Goal: Task Accomplishment & Management: Use online tool/utility

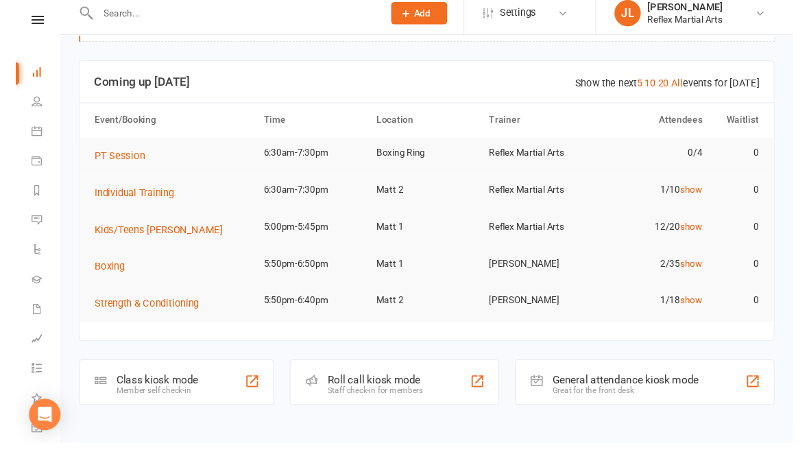
scroll to position [79, 0]
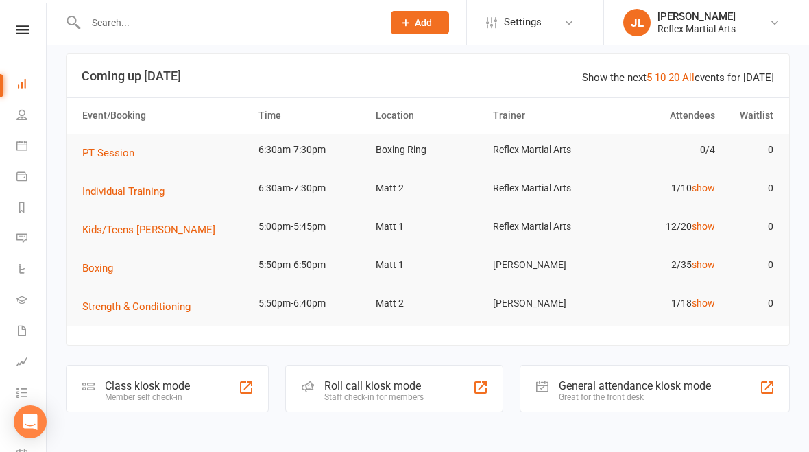
click at [173, 392] on div "Member self check-in" at bounding box center [147, 397] width 85 height 10
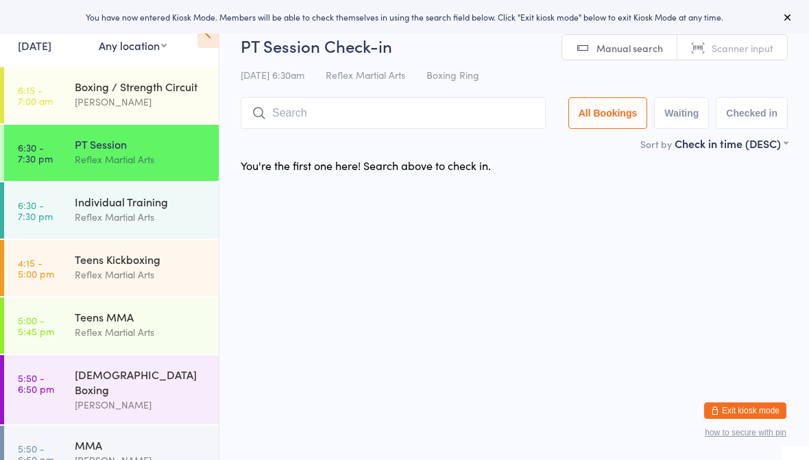
click at [75, 256] on div "Teens Kickboxing" at bounding box center [141, 259] width 132 height 15
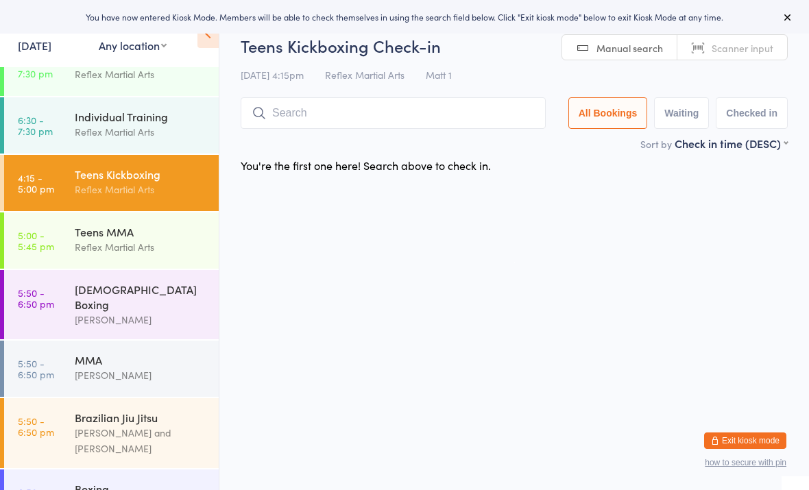
scroll to position [88, 0]
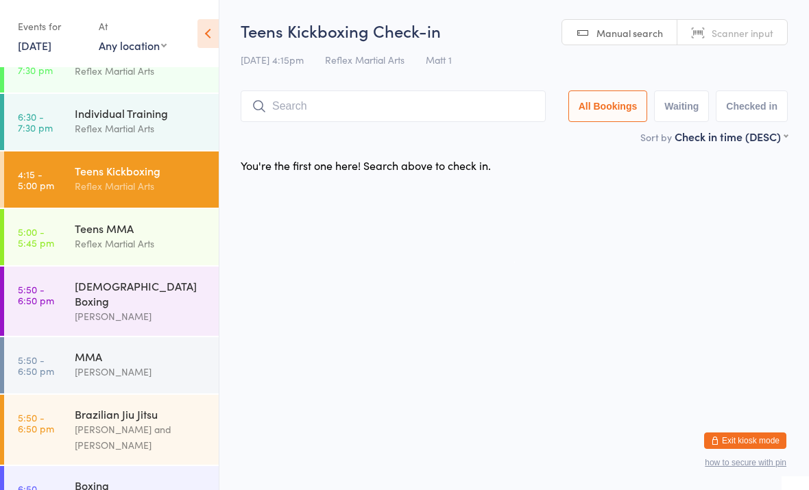
click at [143, 239] on div "Reflex Martial Arts" at bounding box center [141, 244] width 132 height 16
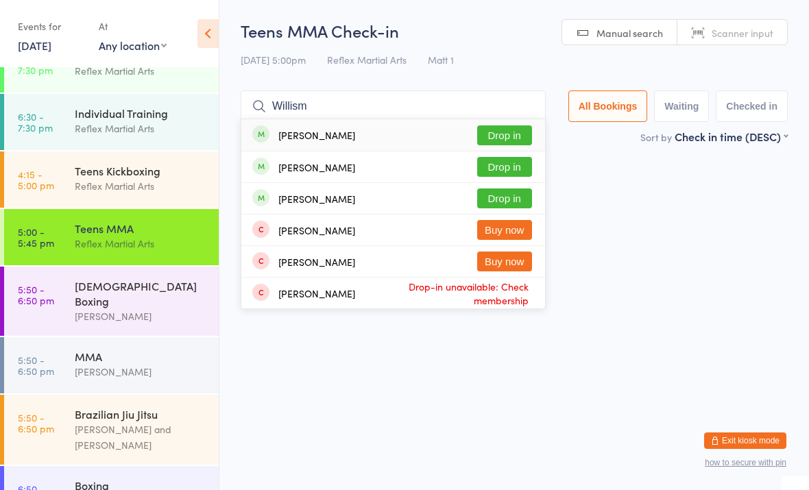
type input "Willism"
click at [505, 202] on button "Drop in" at bounding box center [504, 199] width 55 height 20
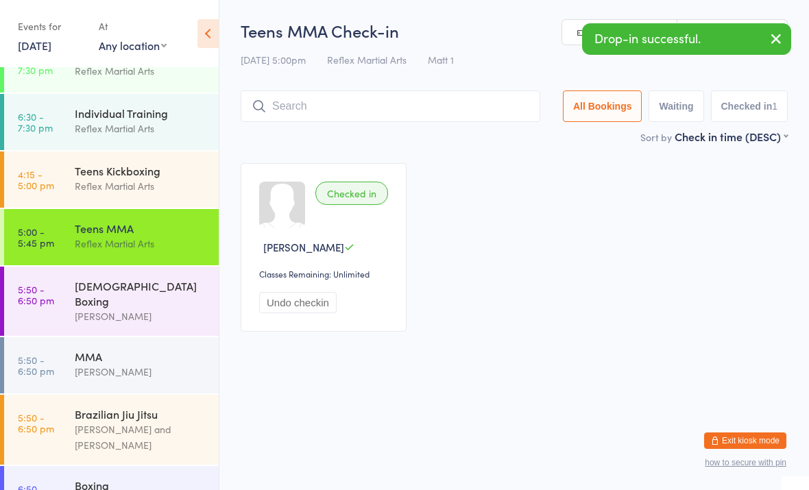
click at [83, 349] on div "MMA" at bounding box center [141, 356] width 132 height 15
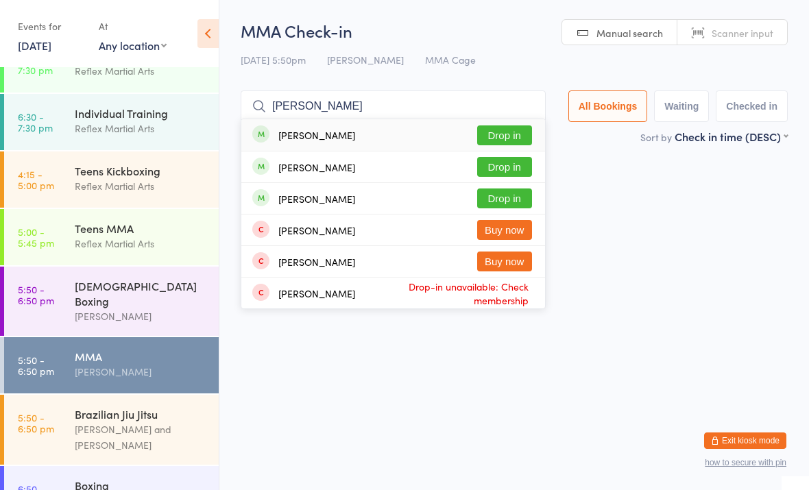
type input "Willis"
click at [514, 194] on button "Drop in" at bounding box center [504, 199] width 55 height 20
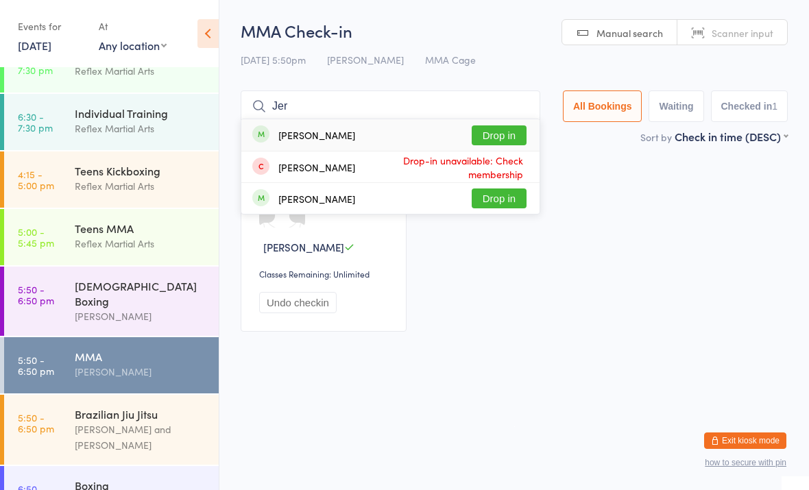
type input "Jer"
click at [499, 130] on button "Drop in" at bounding box center [499, 135] width 55 height 20
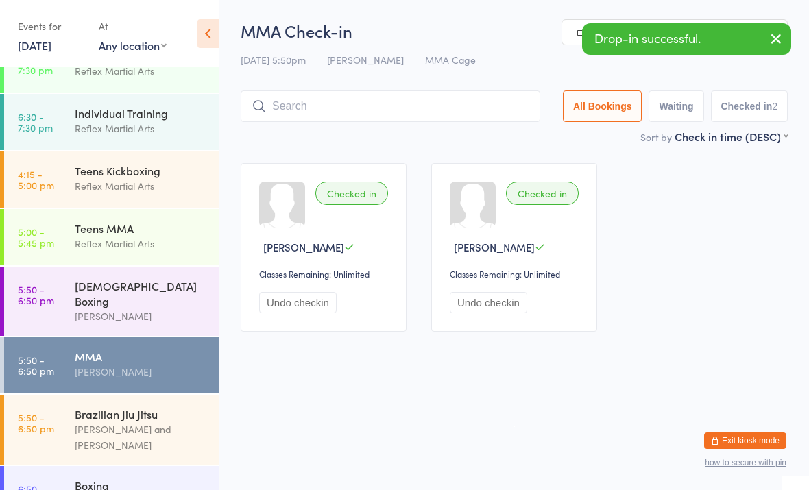
click at [322, 303] on button "Undo checkin" at bounding box center [297, 302] width 77 height 21
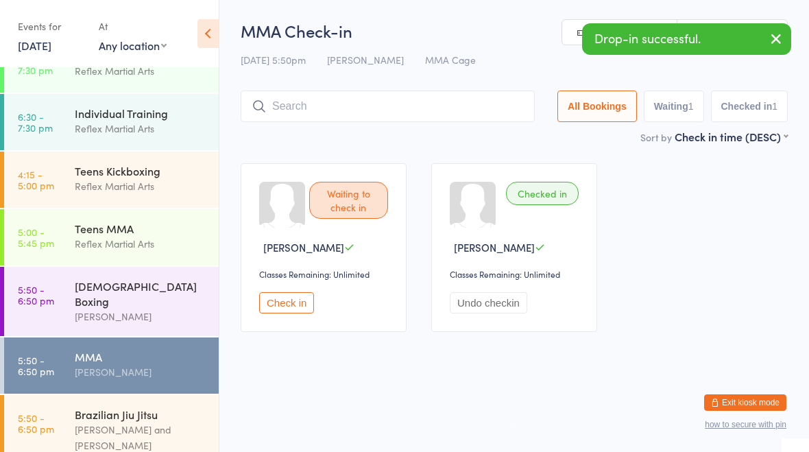
click at [159, 232] on div "Teens MMA" at bounding box center [141, 228] width 132 height 15
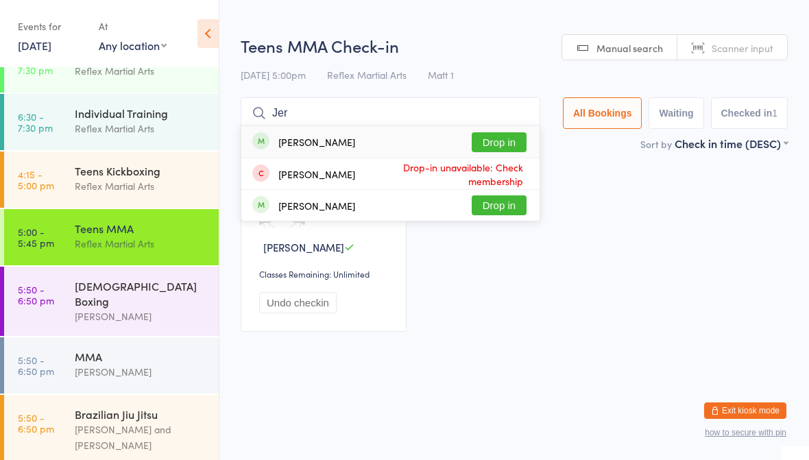
type input "Jer"
click at [498, 135] on button "Drop in" at bounding box center [499, 142] width 55 height 20
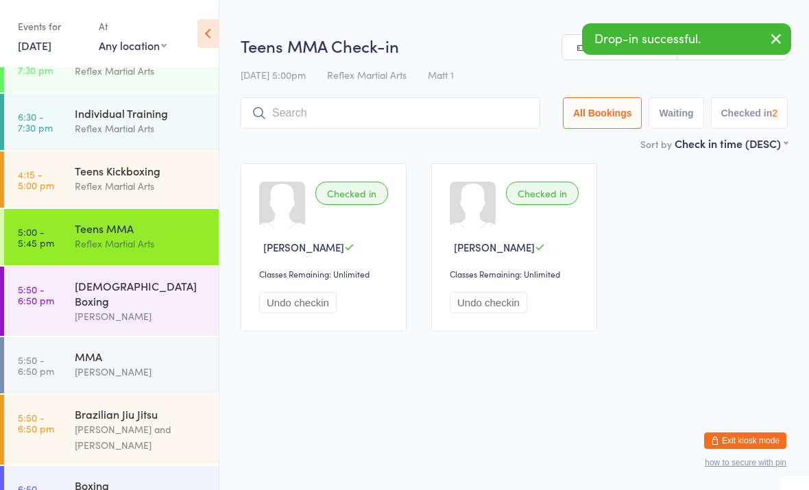
click at [157, 178] on div "Teens Kickboxing" at bounding box center [141, 170] width 132 height 15
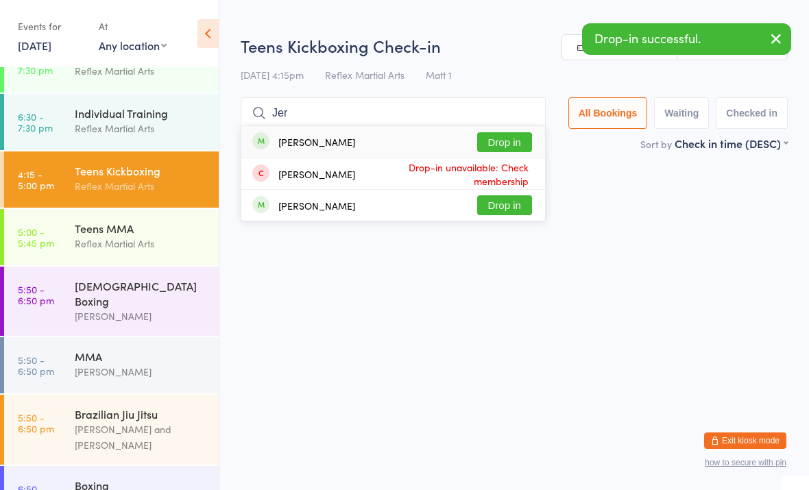
type input "Jer"
click at [506, 138] on button "Drop in" at bounding box center [504, 142] width 55 height 20
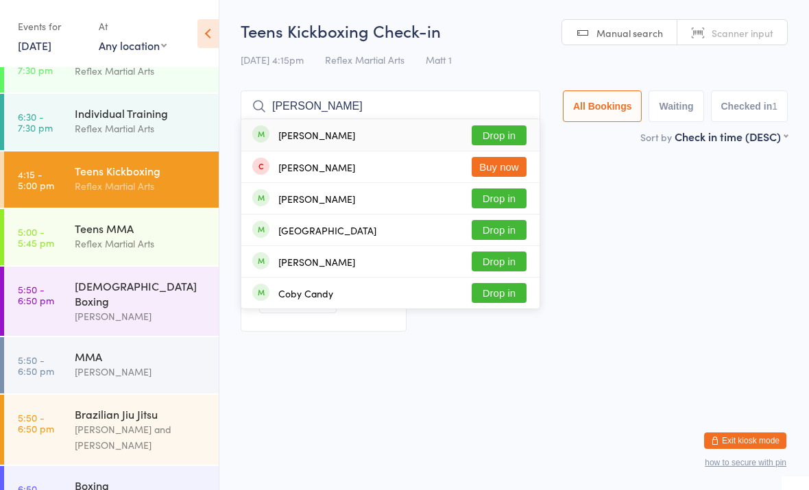
type input "Cass"
click at [496, 136] on button "Drop in" at bounding box center [499, 135] width 55 height 20
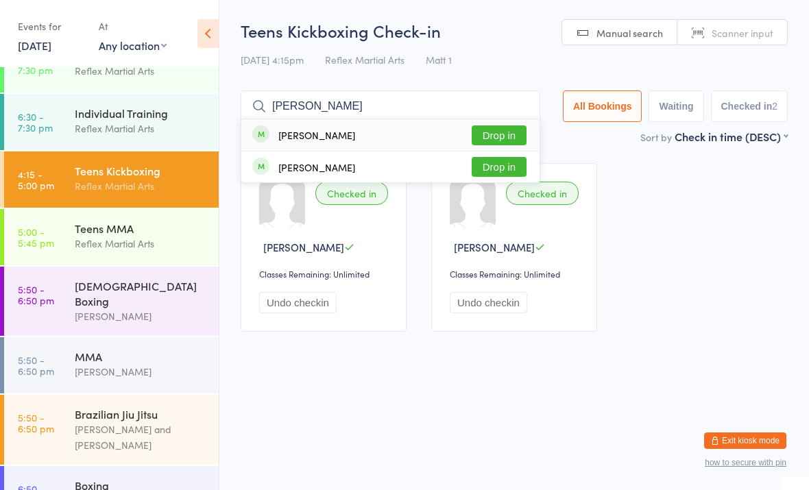
type input "Rhys"
click at [490, 170] on button "Drop in" at bounding box center [499, 167] width 55 height 20
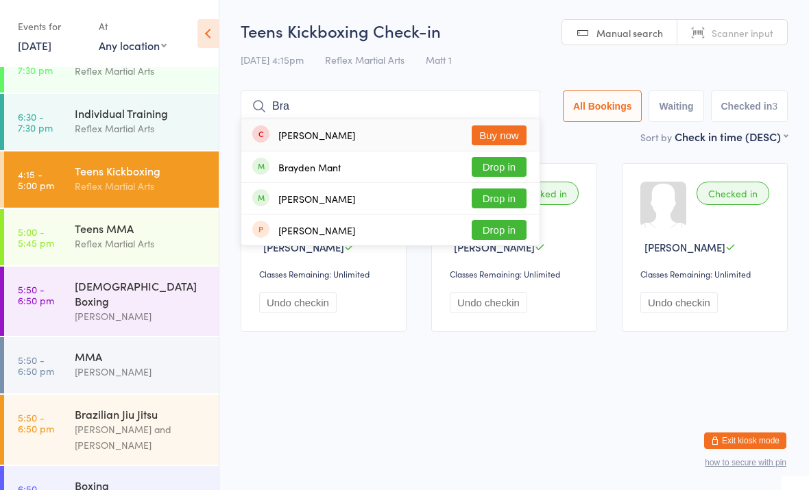
type input "Bra"
click at [496, 165] on button "Drop in" at bounding box center [499, 167] width 55 height 20
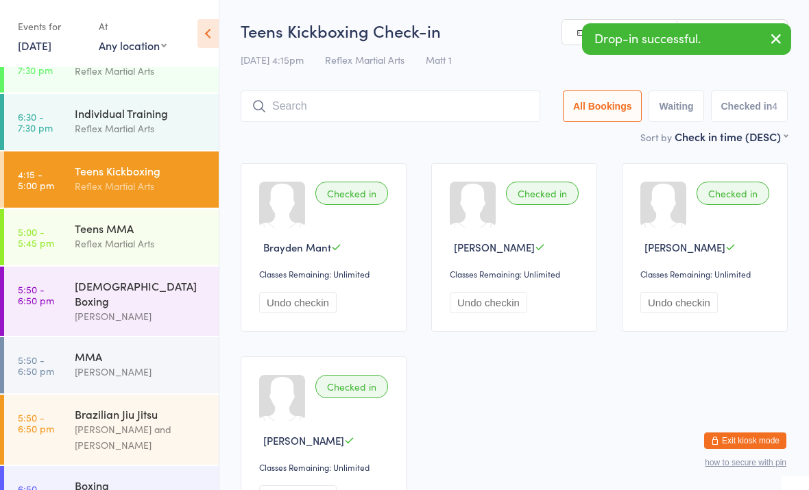
click at [159, 247] on div "Reflex Martial Arts" at bounding box center [141, 244] width 132 height 16
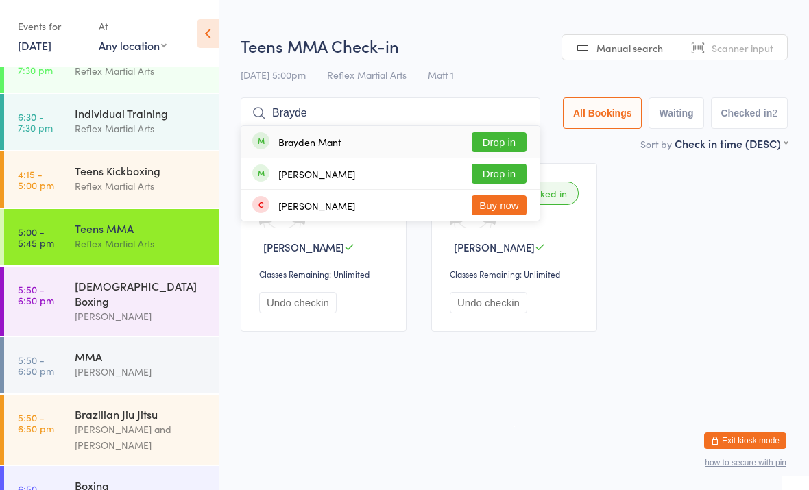
type input "Brayde"
click at [500, 143] on button "Drop in" at bounding box center [499, 142] width 55 height 20
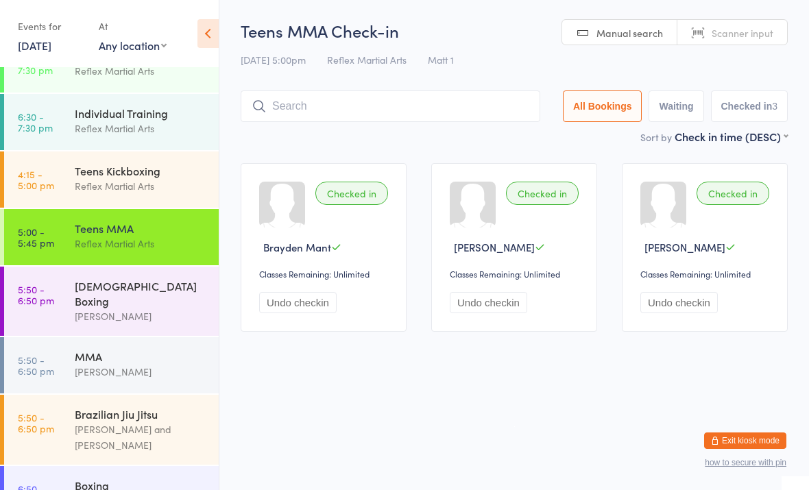
click at [86, 188] on div "Reflex Martial Arts" at bounding box center [141, 186] width 132 height 16
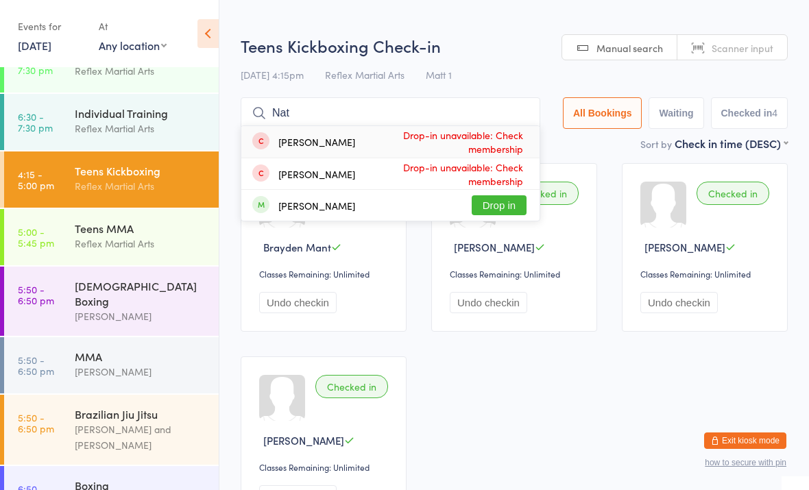
type input "Nat"
click at [496, 211] on button "Drop in" at bounding box center [499, 205] width 55 height 20
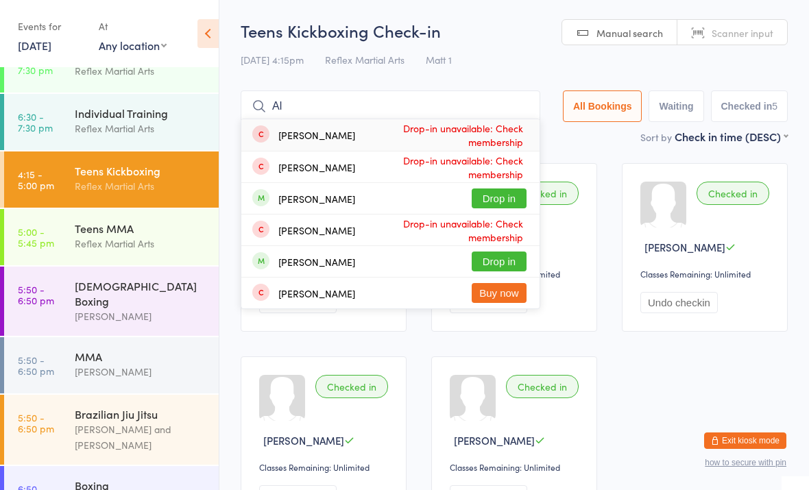
type input "A"
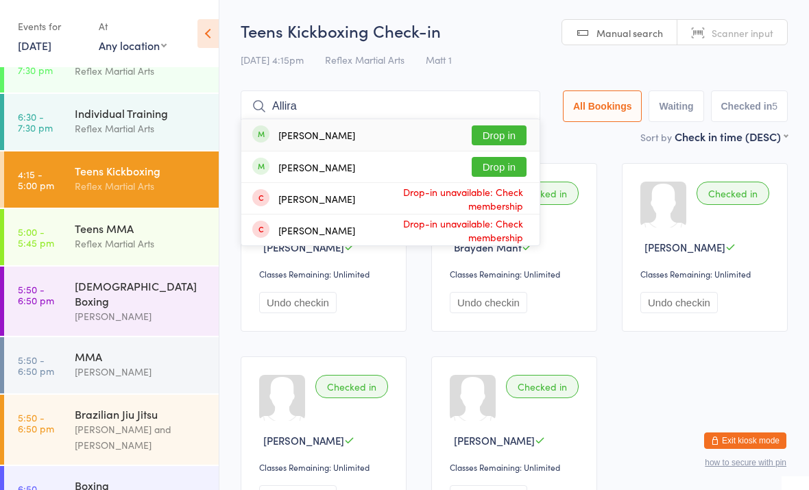
type input "Allira"
click at [488, 171] on button "Drop in" at bounding box center [499, 167] width 55 height 20
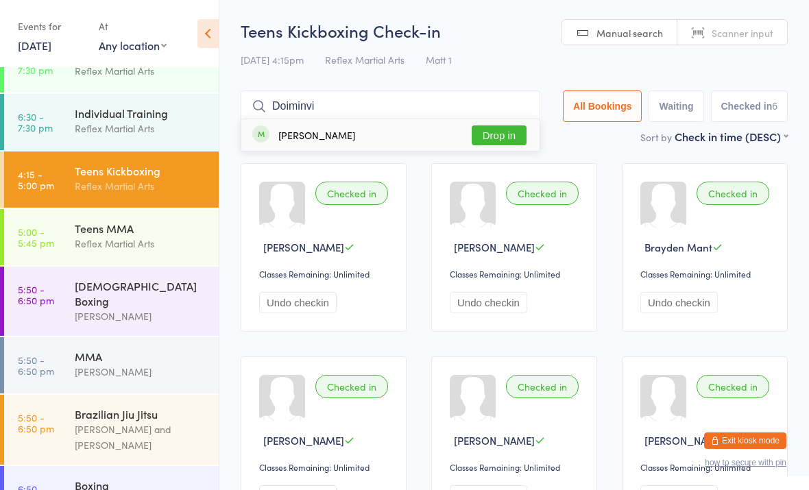
type input "Doiminvi"
click at [498, 134] on button "Drop in" at bounding box center [499, 135] width 55 height 20
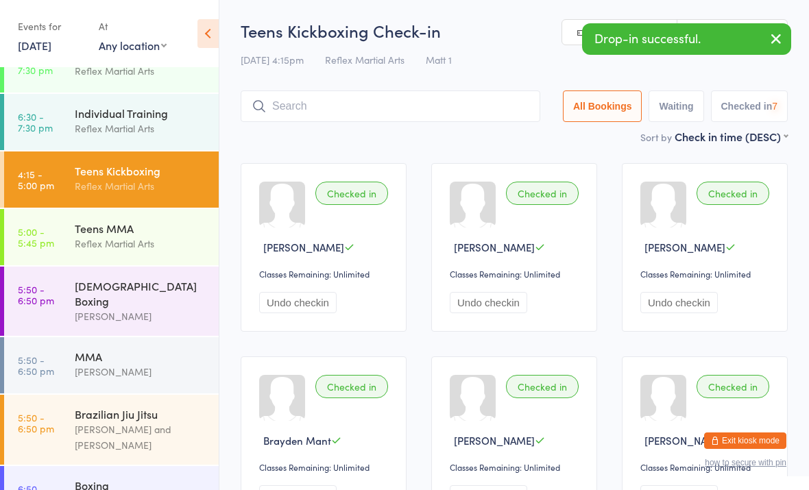
click at [161, 220] on div "Teens MMA Reflex Martial Arts" at bounding box center [147, 236] width 144 height 54
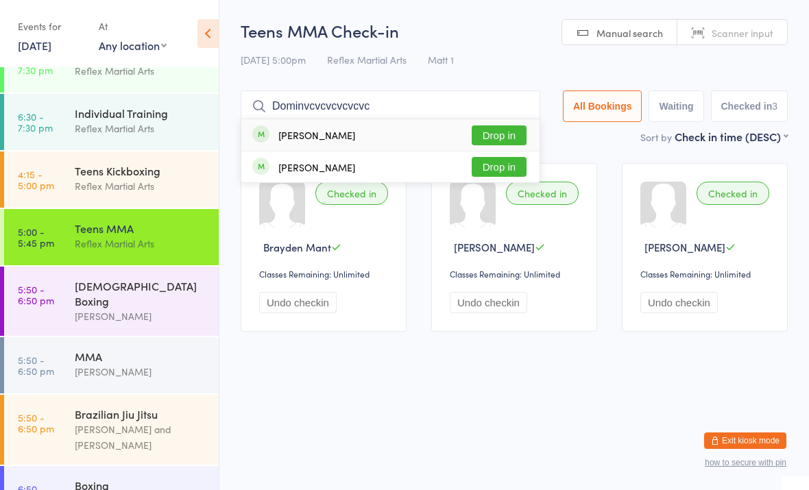
type input "Dominvcvcvcvcvcvc"
click at [492, 138] on button "Drop in" at bounding box center [499, 135] width 55 height 20
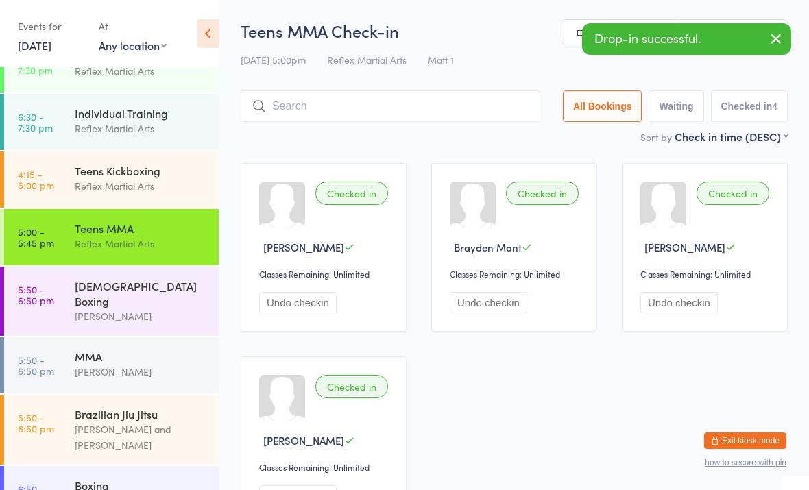
click at [101, 193] on div "Reflex Martial Arts" at bounding box center [141, 186] width 132 height 16
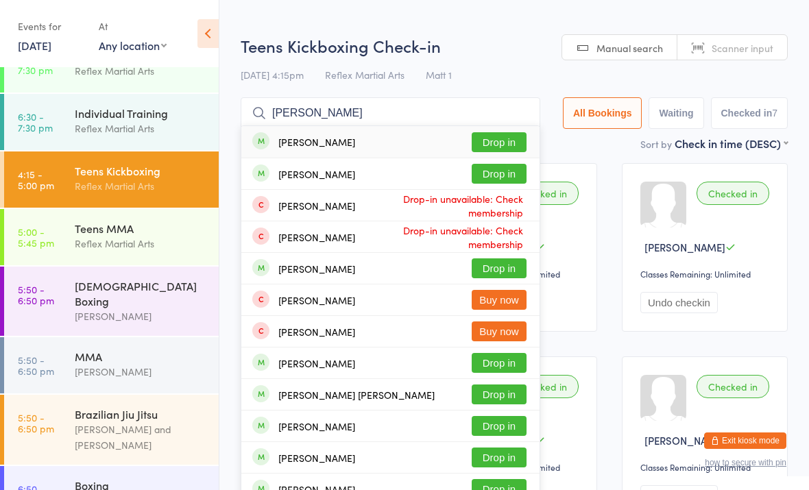
type input "Jack corle"
click at [498, 140] on button "Drop in" at bounding box center [499, 142] width 55 height 20
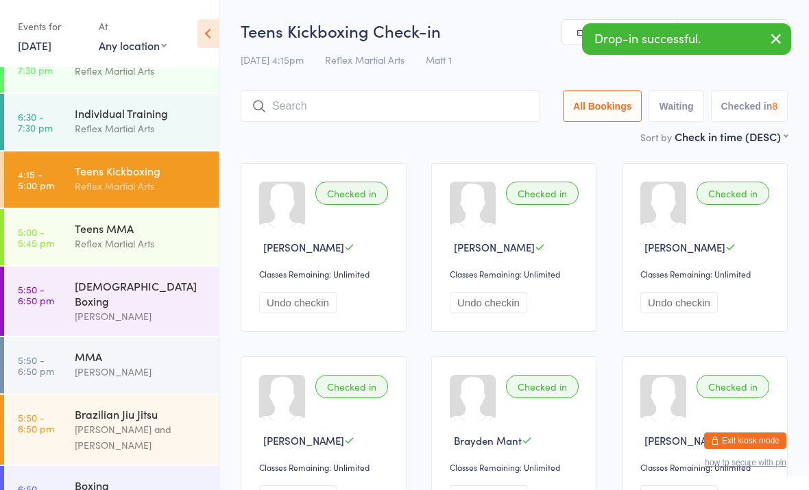
click at [150, 235] on div "Teens MMA" at bounding box center [141, 228] width 132 height 15
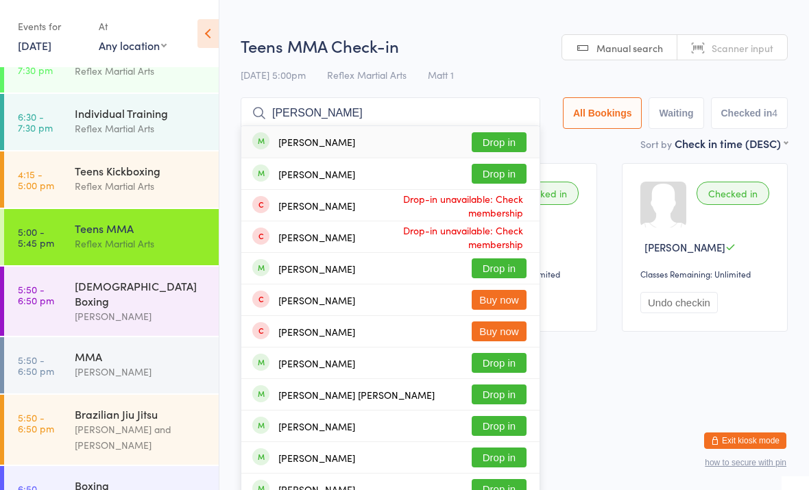
type input "Jack corle"
click at [495, 142] on button "Drop in" at bounding box center [499, 142] width 55 height 20
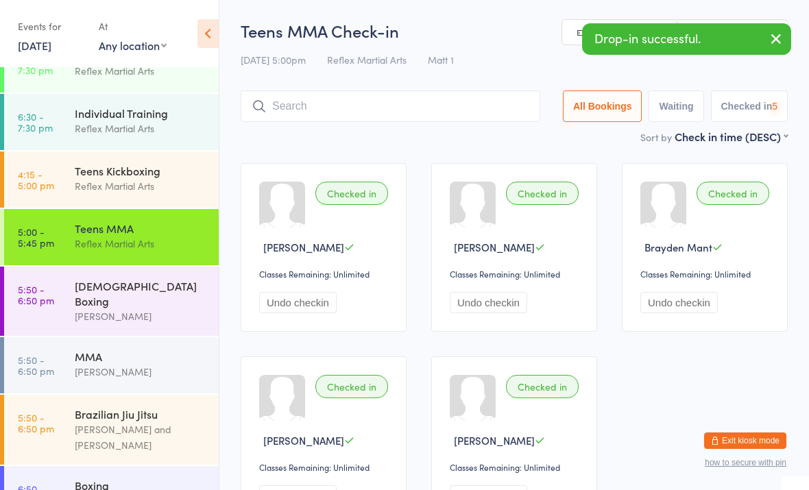
click at [167, 176] on div "Teens Kickboxing" at bounding box center [141, 170] width 132 height 15
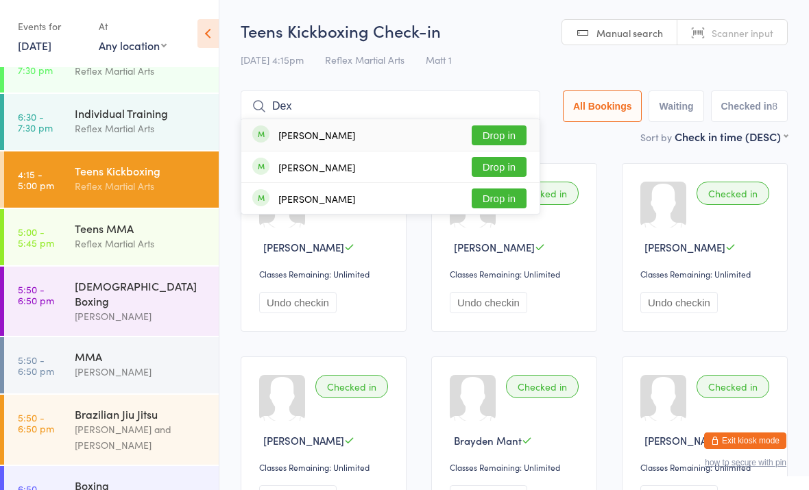
type input "Dex"
click at [490, 169] on button "Drop in" at bounding box center [499, 167] width 55 height 20
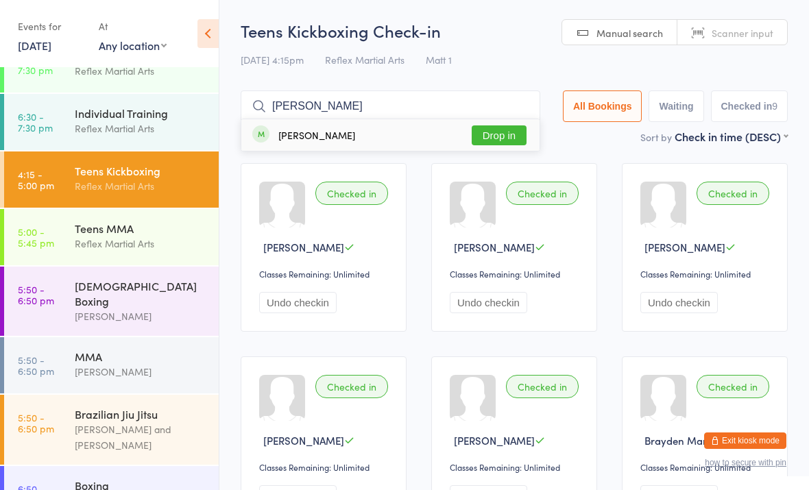
type input "Emma"
click at [479, 137] on button "Drop in" at bounding box center [499, 135] width 55 height 20
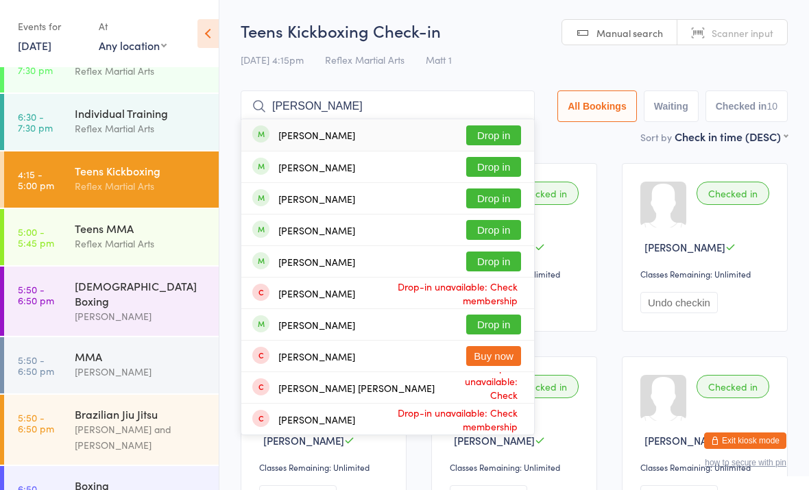
type input "Charlie"
click at [490, 163] on button "Drop in" at bounding box center [493, 167] width 55 height 20
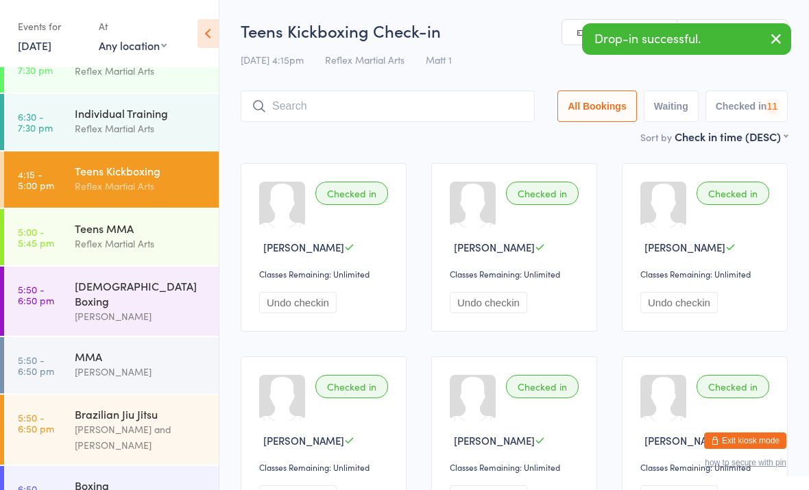
click at [158, 221] on div "Teens MMA" at bounding box center [141, 228] width 132 height 15
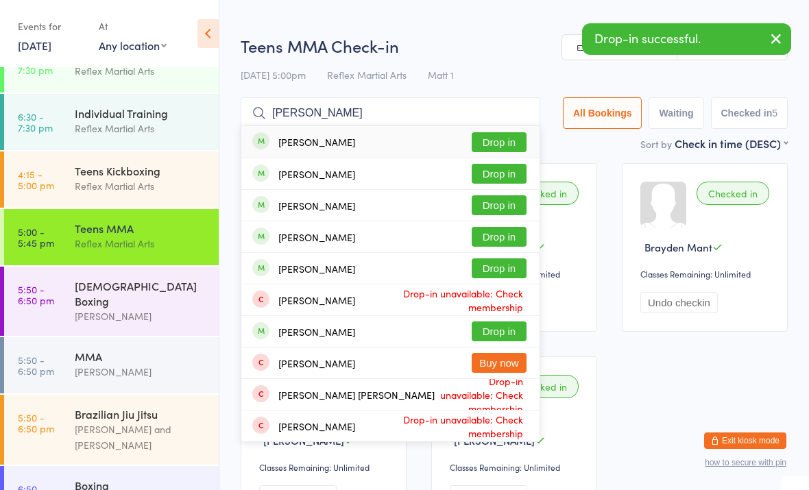
type input "Charlie"
click at [496, 178] on button "Drop in" at bounding box center [499, 174] width 55 height 20
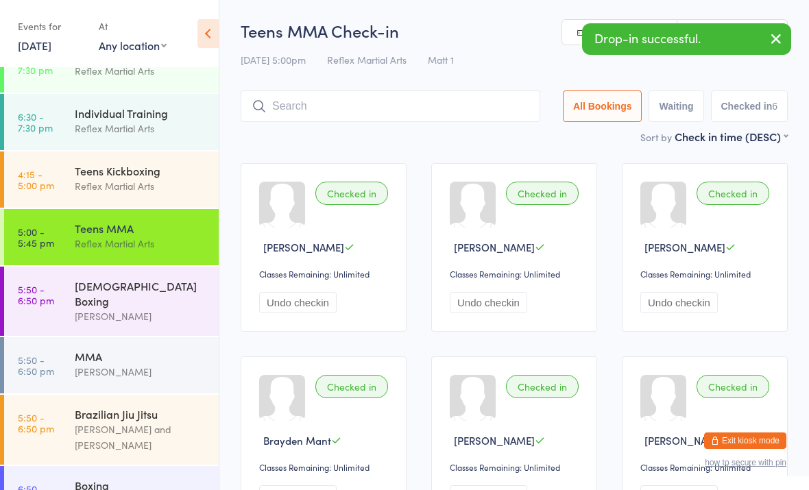
click at [172, 163] on div "Teens Kickboxing Reflex Martial Arts" at bounding box center [147, 179] width 144 height 54
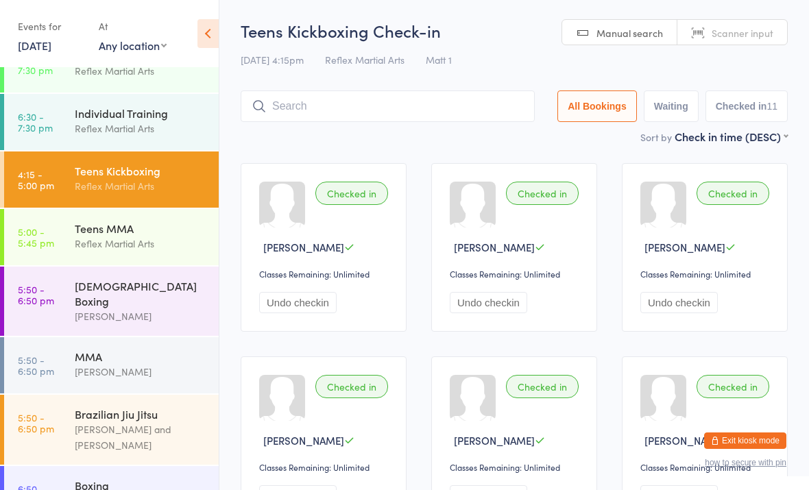
click at [119, 193] on div "Reflex Martial Arts" at bounding box center [141, 186] width 132 height 16
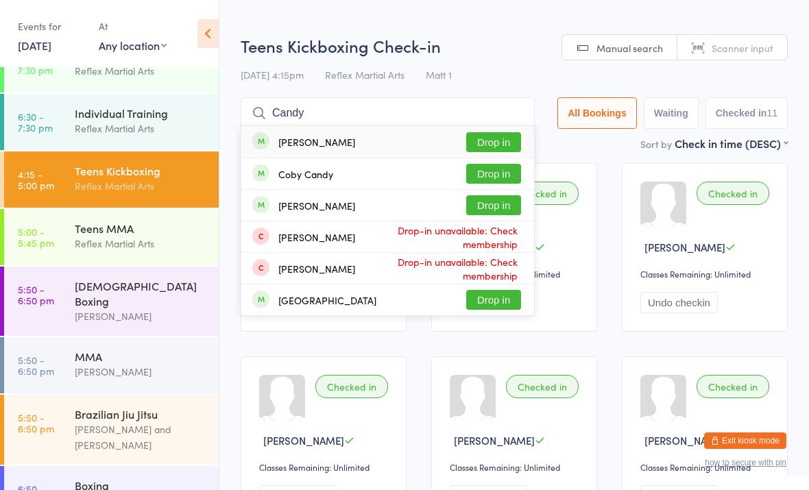
type input "Candy"
click at [490, 215] on button "Drop in" at bounding box center [493, 205] width 55 height 20
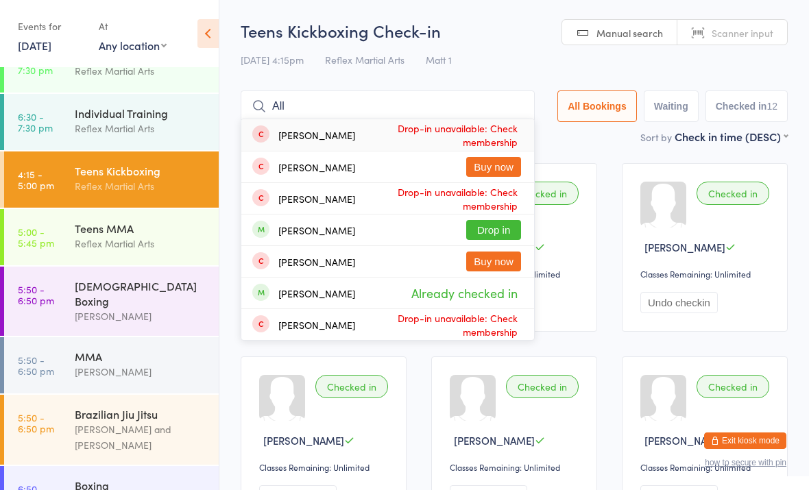
type input "All"
click at [498, 228] on button "Drop in" at bounding box center [493, 230] width 55 height 20
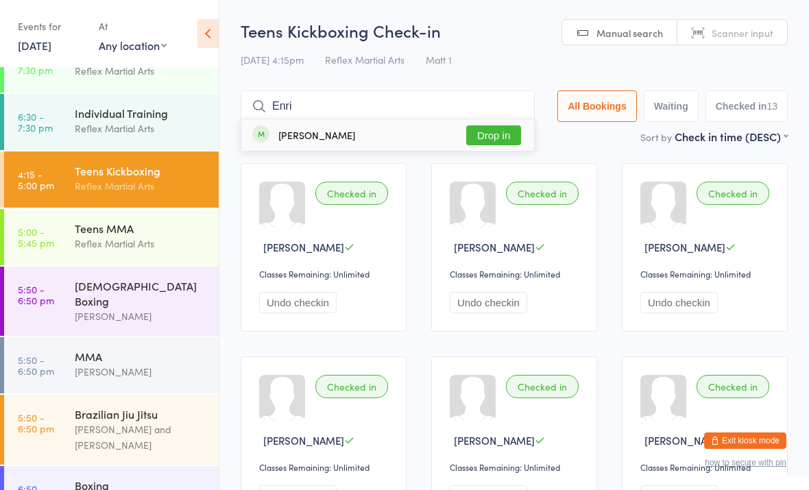
type input "Enri"
click at [492, 136] on button "Drop in" at bounding box center [493, 135] width 55 height 20
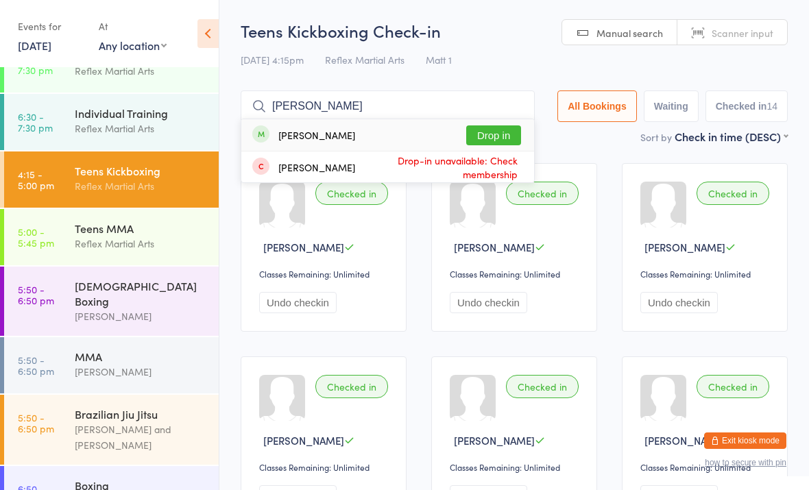
type input "Luca"
click at [496, 126] on button "Drop in" at bounding box center [493, 135] width 55 height 20
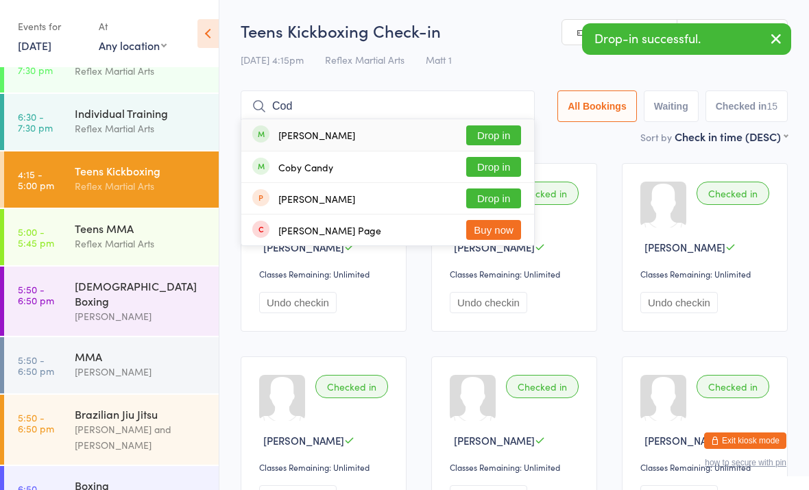
type input "Cod"
click at [504, 130] on button "Drop in" at bounding box center [493, 135] width 55 height 20
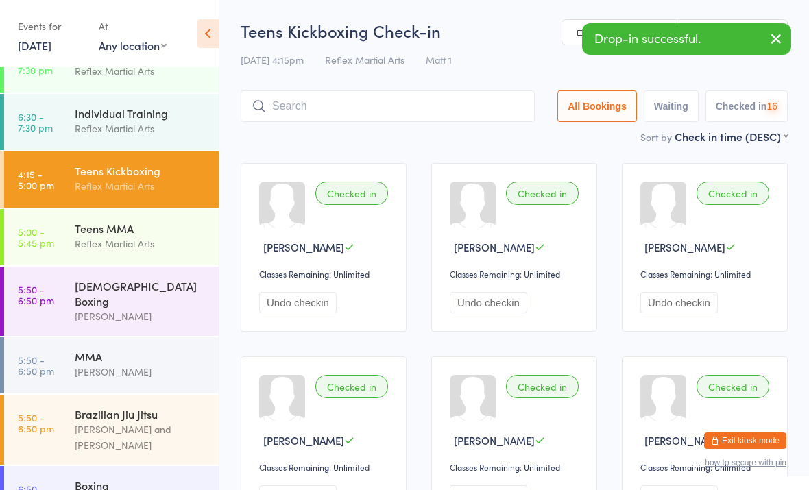
click at [157, 236] on div "Teens MMA" at bounding box center [141, 228] width 132 height 15
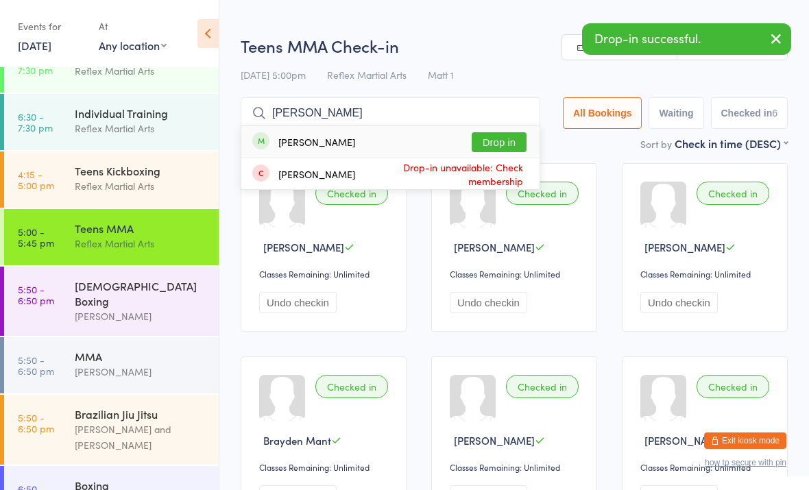
type input "Luca"
click at [494, 144] on button "Drop in" at bounding box center [499, 142] width 55 height 20
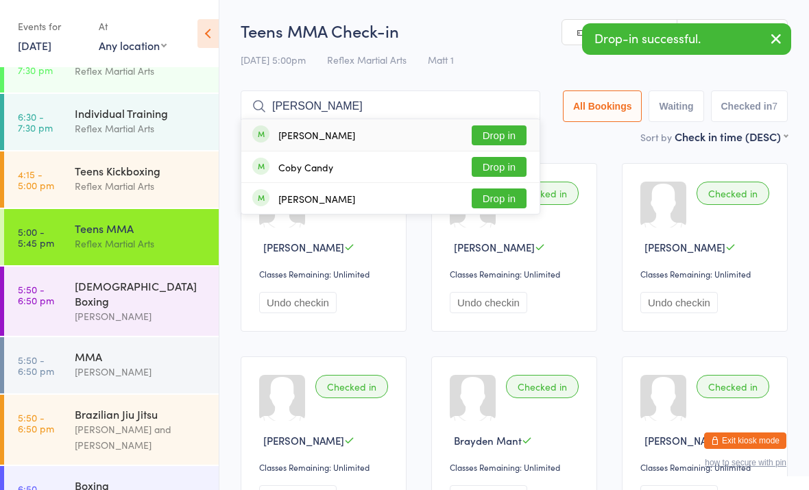
type input "Cody"
click at [499, 133] on button "Drop in" at bounding box center [499, 135] width 55 height 20
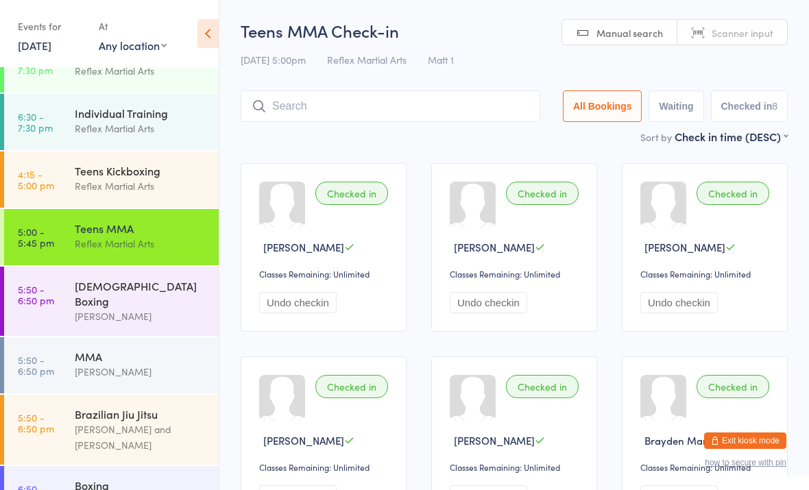
click at [409, 107] on input "search" at bounding box center [391, 107] width 300 height 32
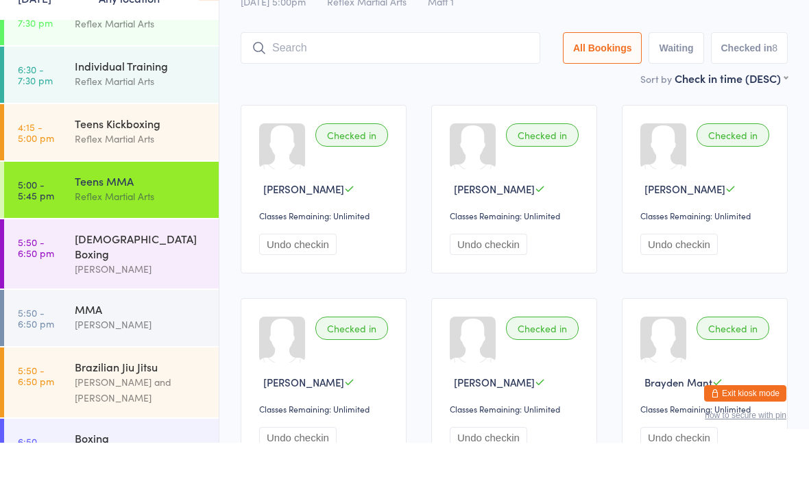
scroll to position [45, 0]
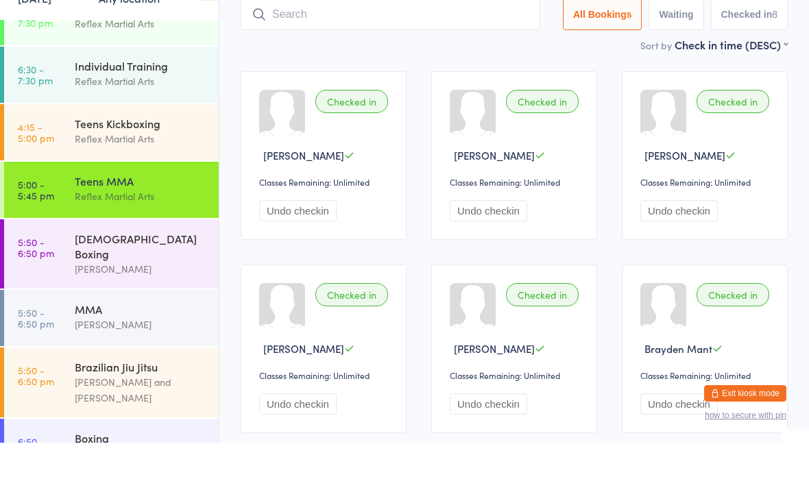
click at [132, 163] on div "Teens Kickboxing" at bounding box center [141, 170] width 132 height 15
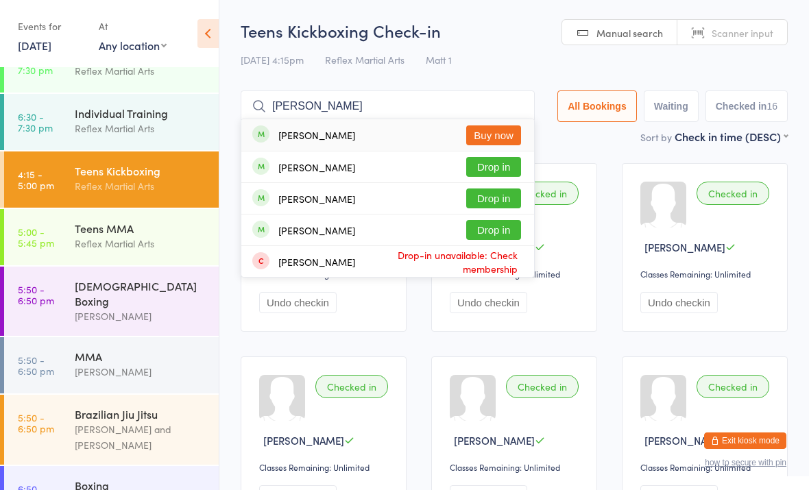
type input "Ethan"
click at [492, 195] on button "Drop in" at bounding box center [493, 199] width 55 height 20
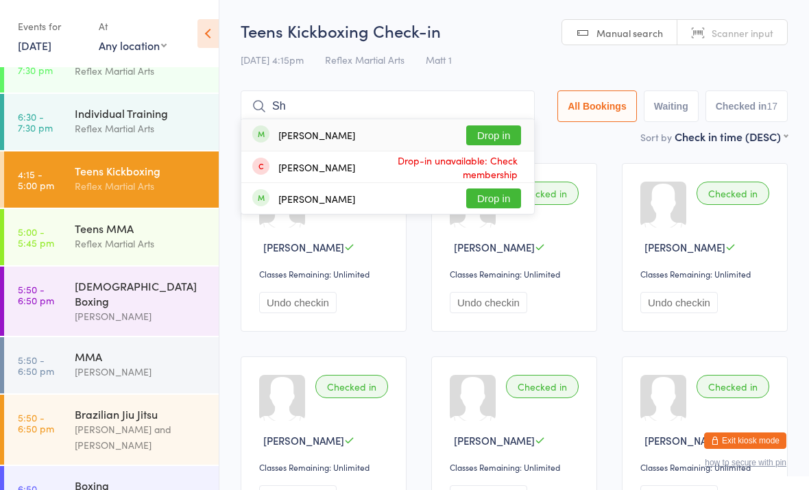
type input "Sh"
click at [489, 127] on button "Drop in" at bounding box center [493, 135] width 55 height 20
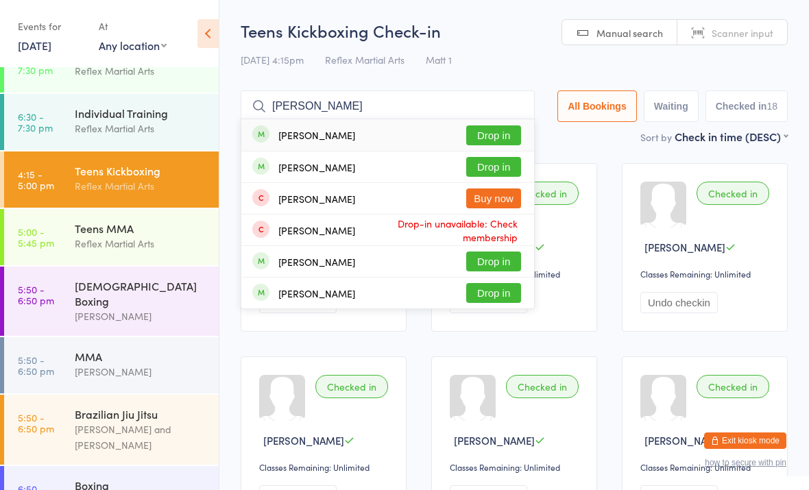
type input "Eli"
click at [368, 141] on div "Eli Yearby Drop in" at bounding box center [387, 135] width 293 height 32
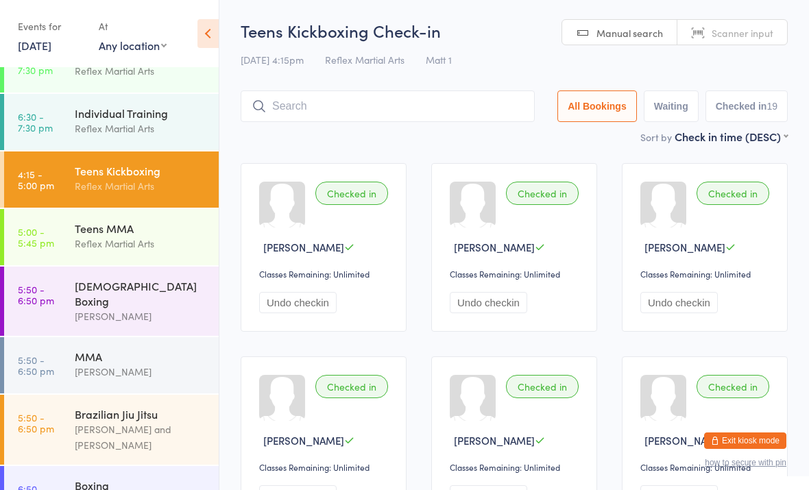
click at [97, 223] on div "Teens MMA" at bounding box center [141, 228] width 132 height 15
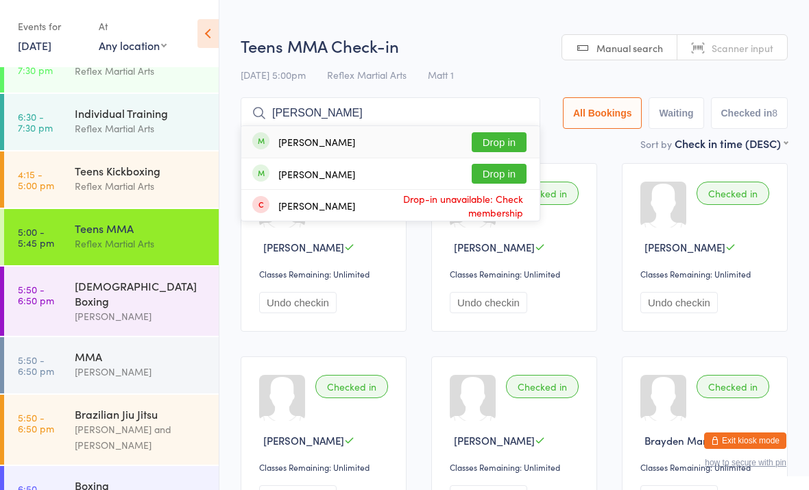
type input "Lenn"
click at [499, 134] on button "Drop in" at bounding box center [499, 142] width 55 height 20
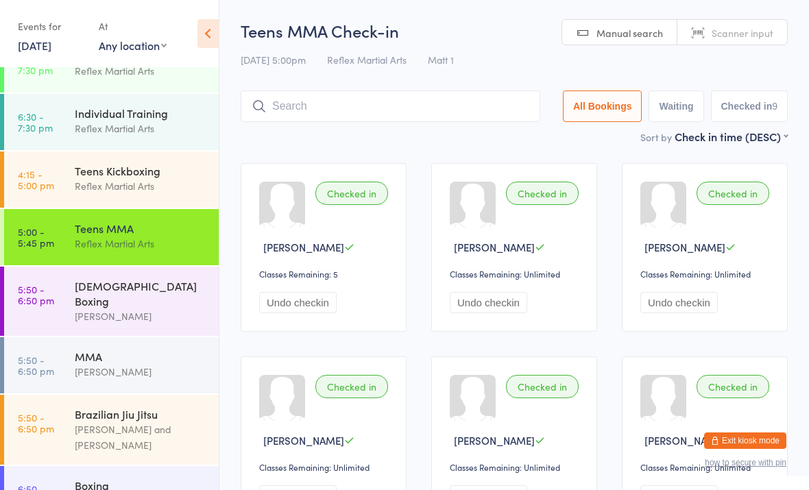
click at [160, 125] on div "Reflex Martial Arts" at bounding box center [141, 129] width 132 height 16
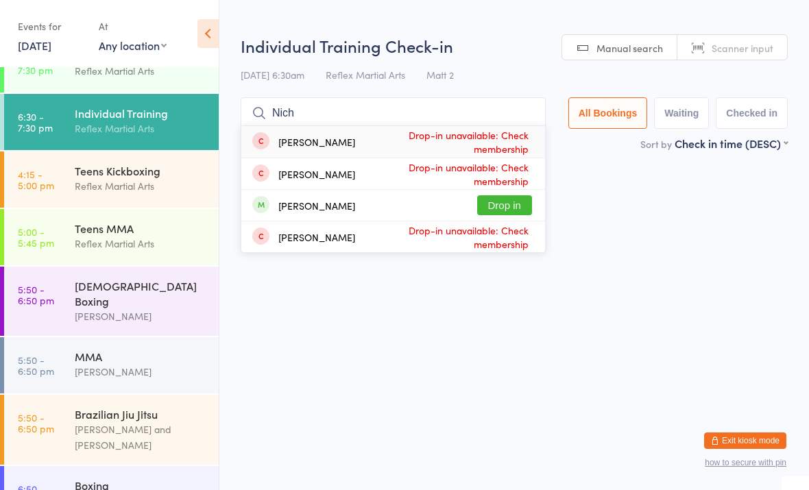
type input "Nich"
click at [498, 202] on button "Drop in" at bounding box center [504, 205] width 55 height 20
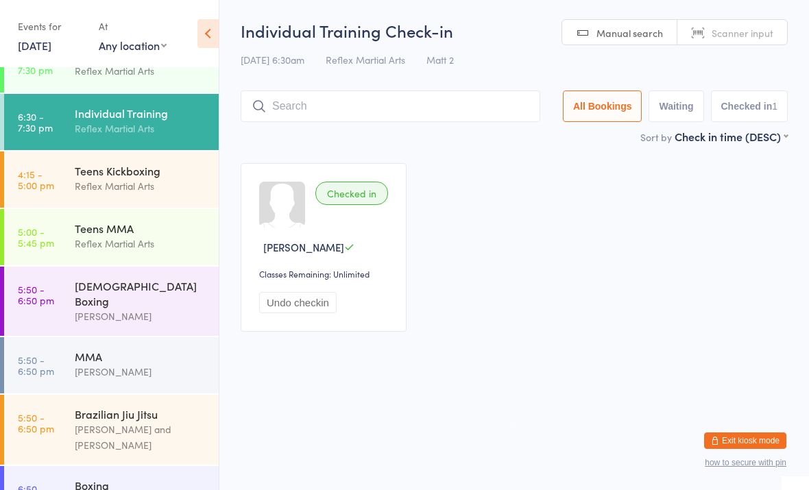
click at [82, 234] on div "Teens MMA" at bounding box center [141, 228] width 132 height 15
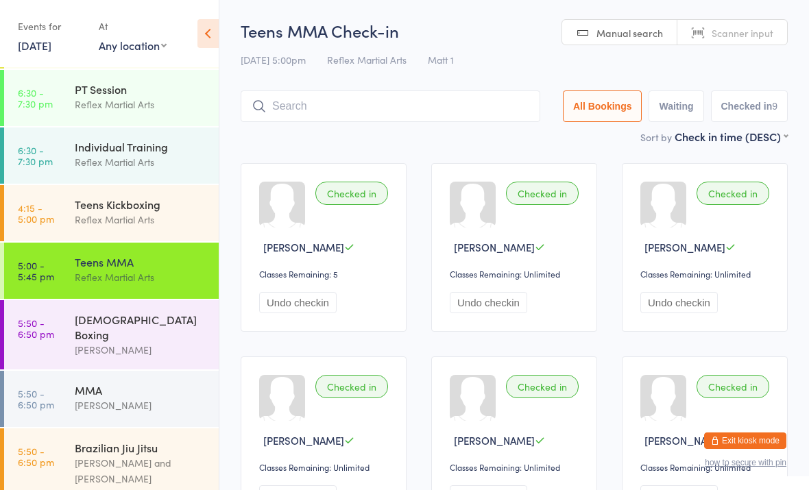
click at [94, 218] on div "Reflex Martial Arts" at bounding box center [141, 220] width 132 height 16
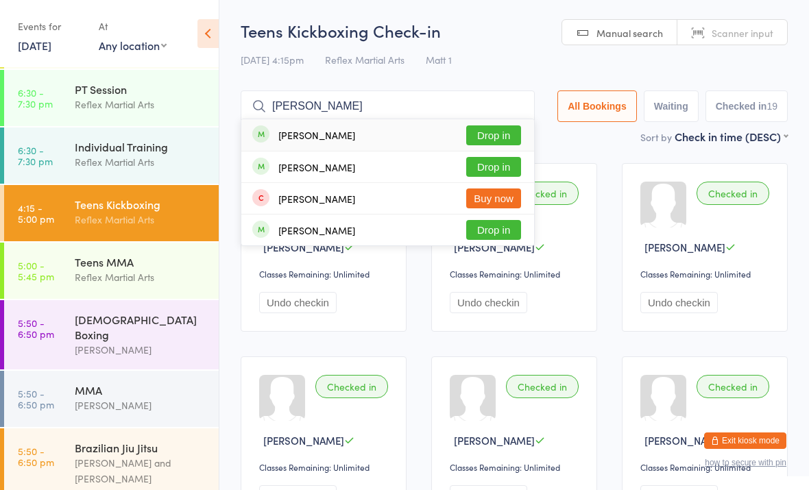
type input "Mccance"
click at [482, 168] on button "Drop in" at bounding box center [493, 167] width 55 height 20
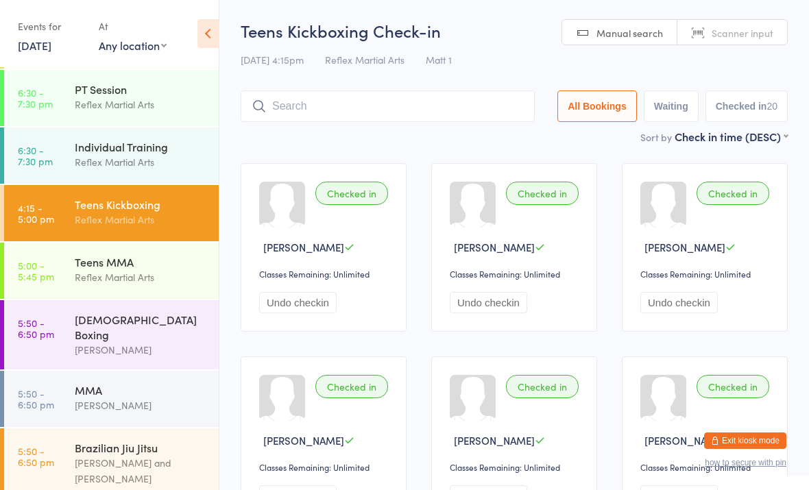
click at [104, 383] on div "MMA" at bounding box center [141, 390] width 132 height 15
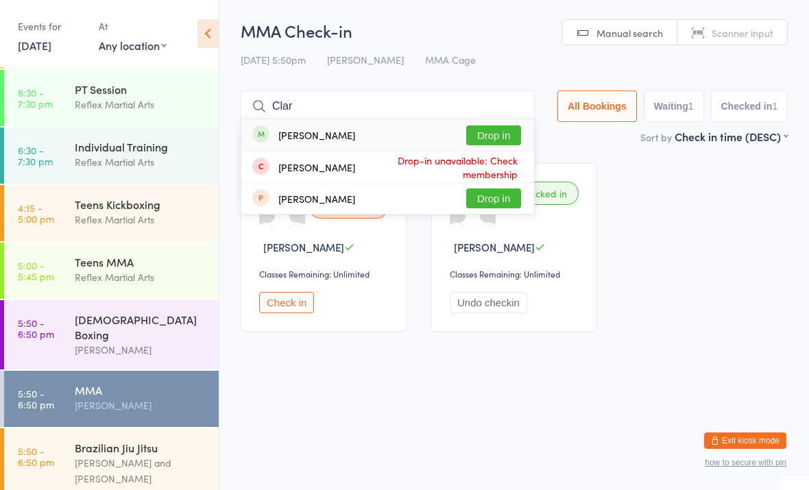
type input "Clar"
click at [347, 136] on div "Jack Clark Drop in" at bounding box center [387, 135] width 293 height 32
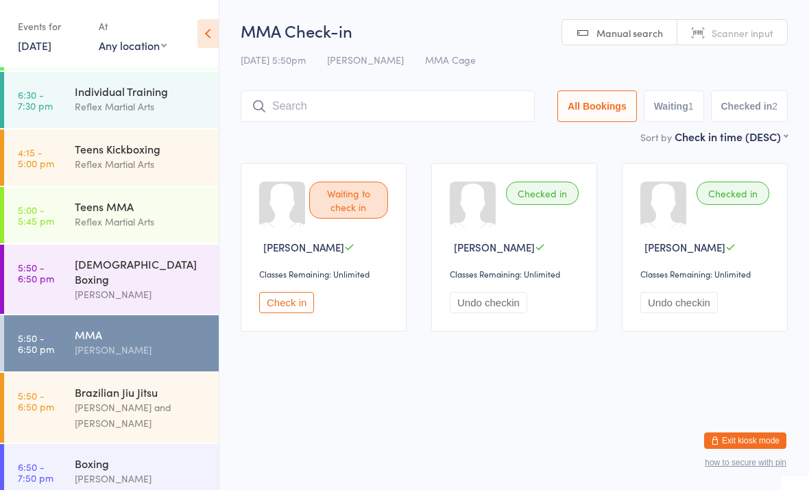
scroll to position [110, 0]
click at [73, 384] on link "5:50 - 6:50 pm Brazilian Jiu Jitsu Adam Holcroft and Daniel Packovski" at bounding box center [111, 408] width 215 height 70
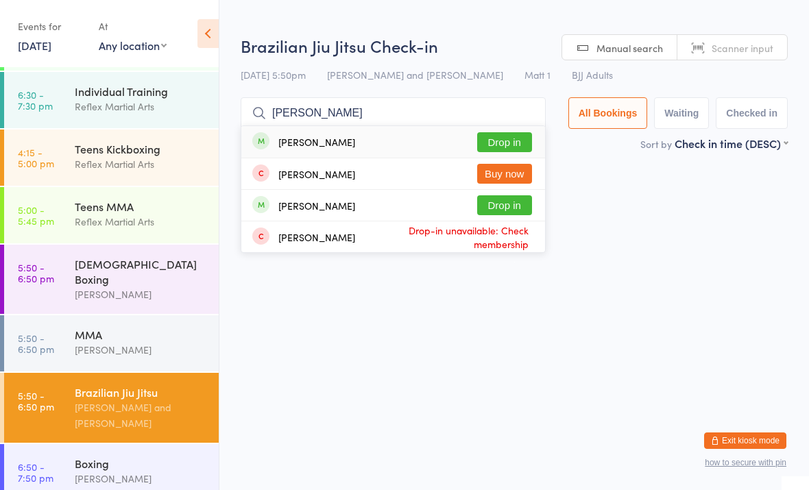
type input "Craig"
click at [477, 141] on button "Drop in" at bounding box center [504, 142] width 55 height 20
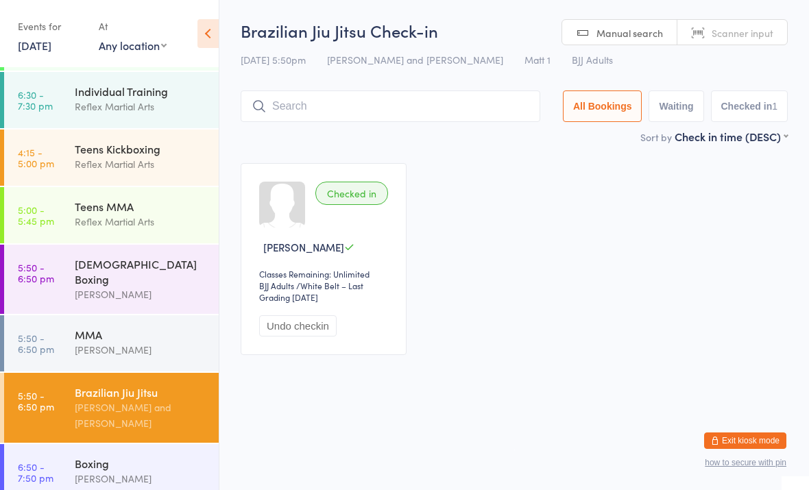
click at [71, 276] on link "5:50 - 6:50 pm Ladies Boxing Alyssa Lavalle" at bounding box center [111, 279] width 215 height 69
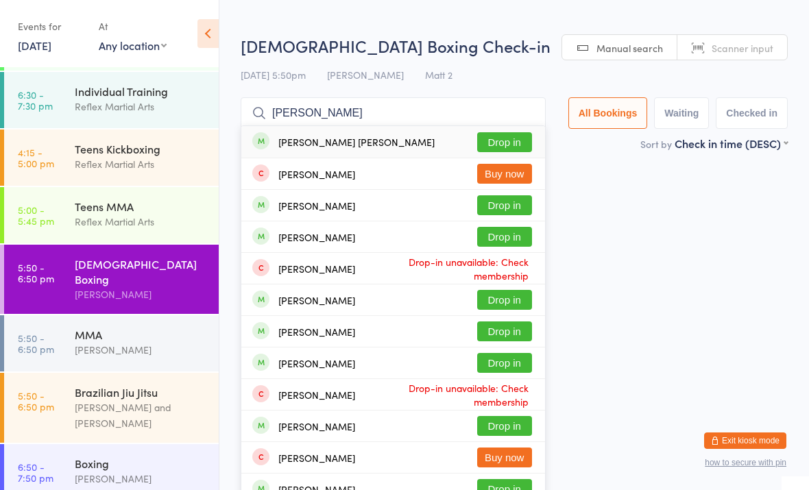
scroll to position [93, 0]
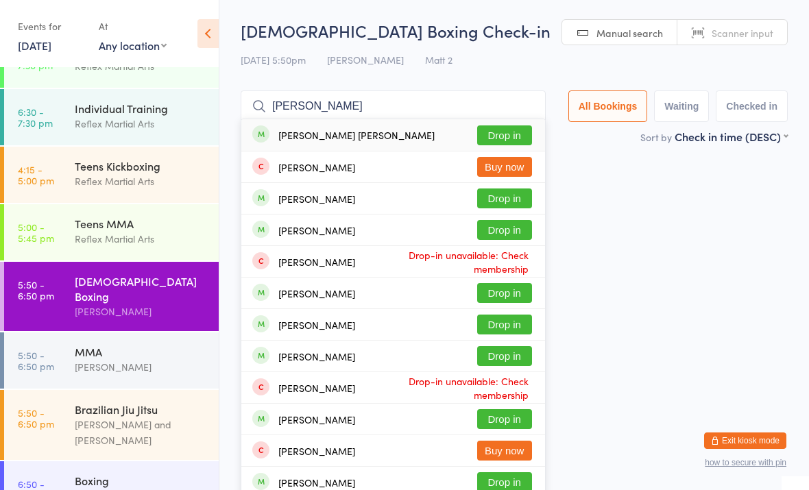
type input "Marley"
click at [498, 138] on button "Drop in" at bounding box center [504, 135] width 55 height 20
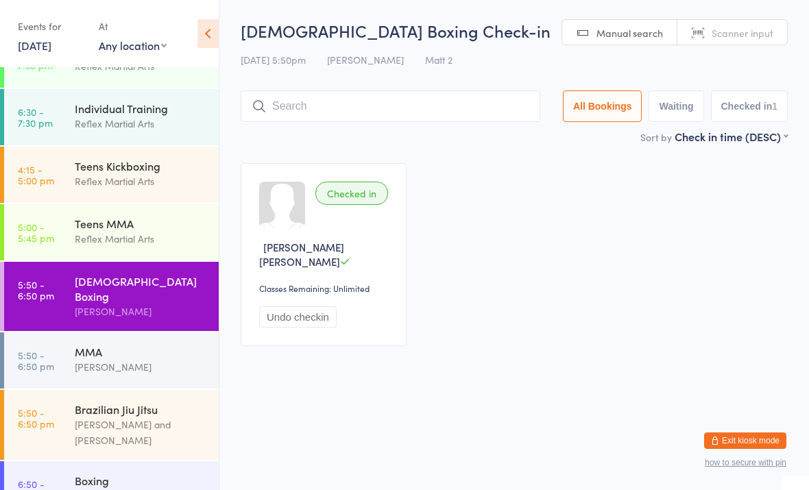
click at [73, 412] on link "5:50 - 6:50 pm Brazilian Jiu Jitsu Adam Holcroft and Daniel Packovski" at bounding box center [111, 425] width 215 height 70
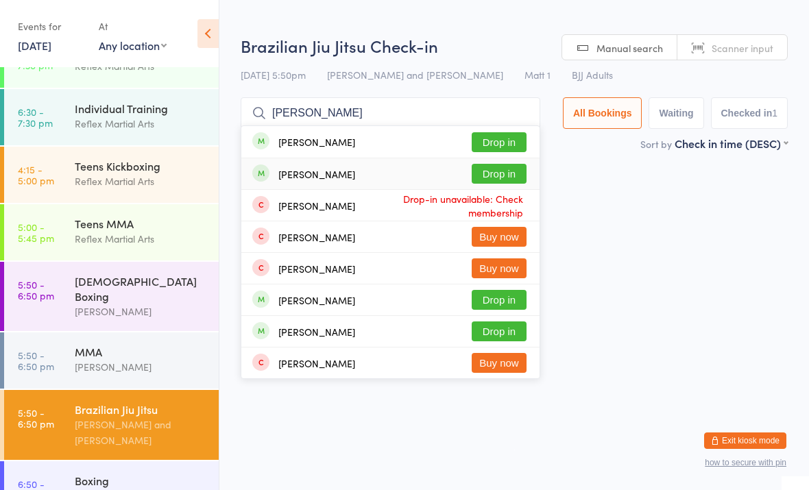
type input "Oliver"
click at [414, 167] on div "Daniel Oliver Drop in" at bounding box center [390, 173] width 298 height 31
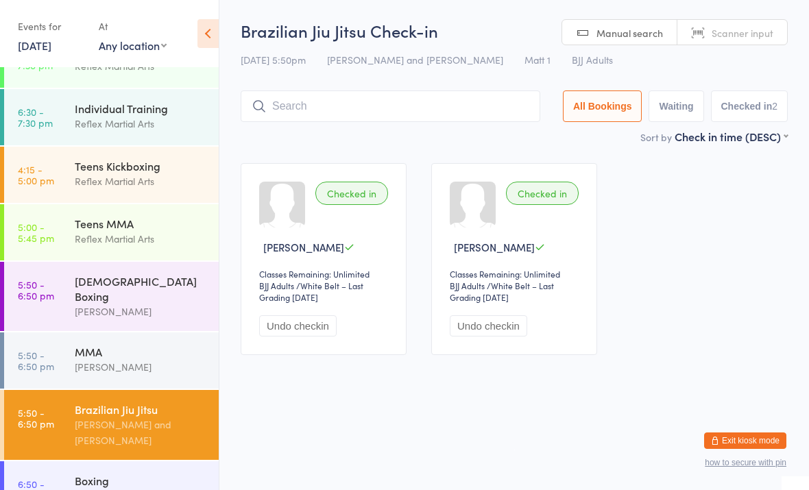
click at [107, 417] on div "Adam Holcroft and Daniel Packovski" at bounding box center [141, 433] width 132 height 32
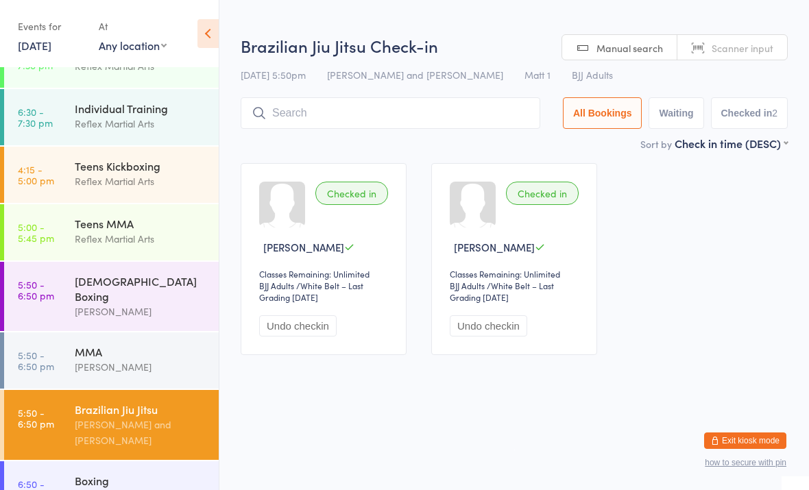
click at [359, 123] on input "search" at bounding box center [391, 113] width 300 height 32
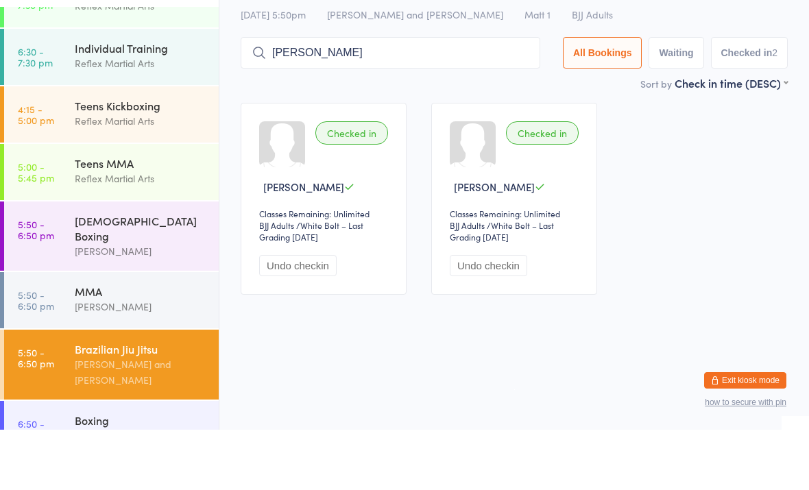
scroll to position [13, 0]
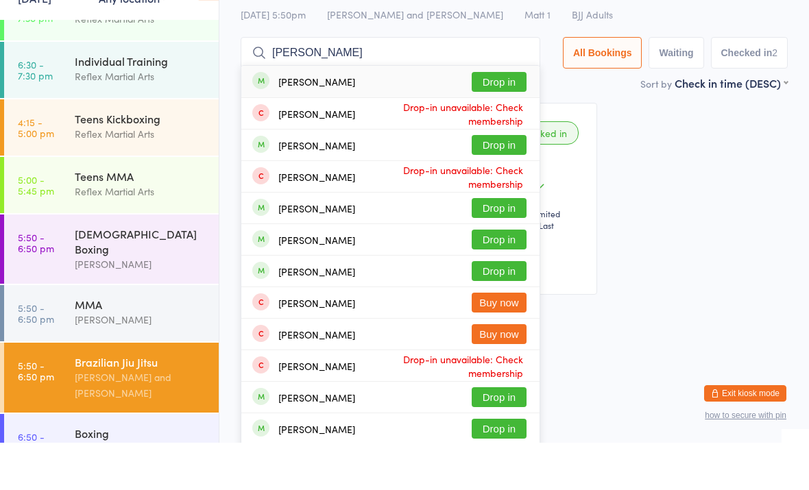
type input "Jacob"
click at [504, 119] on button "Drop in" at bounding box center [499, 129] width 55 height 20
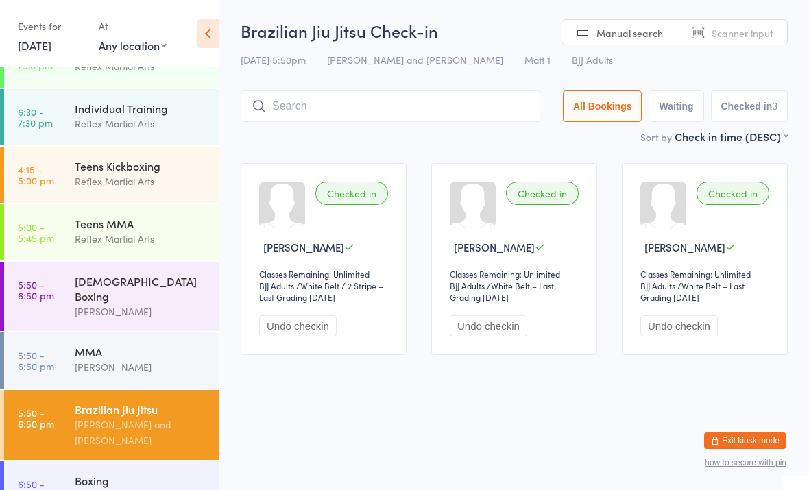
click at [407, 97] on input "search" at bounding box center [391, 107] width 300 height 32
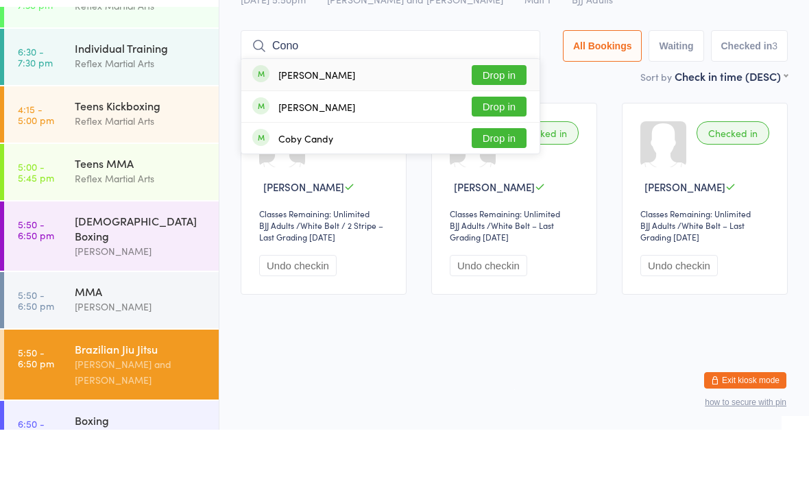
type input "Cono"
click at [492, 125] on button "Drop in" at bounding box center [499, 135] width 55 height 20
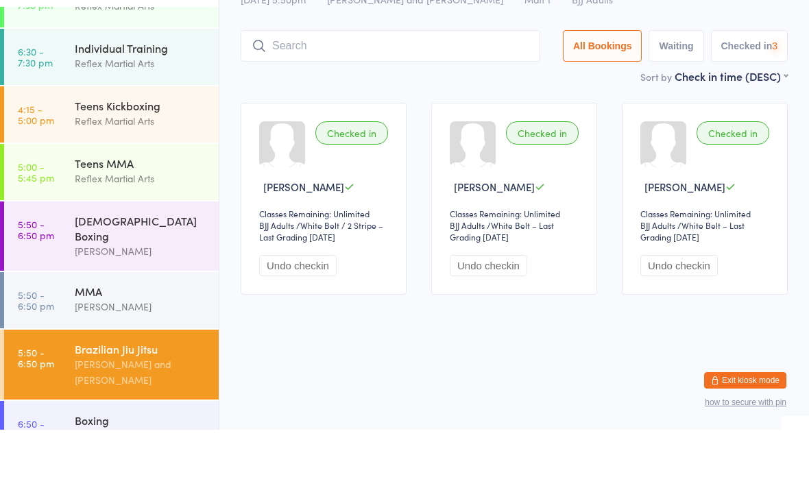
scroll to position [13, 0]
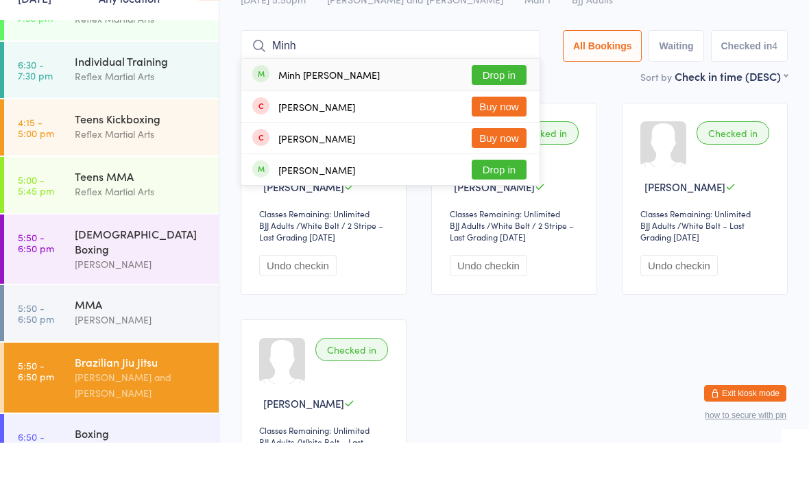
type input "Minh"
click at [501, 112] on button "Drop in" at bounding box center [499, 122] width 55 height 20
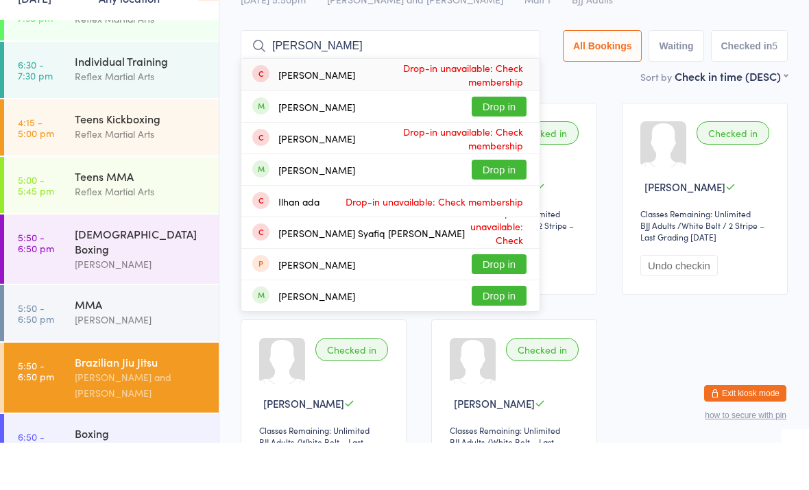
type input "Adam"
click at [490, 144] on button "Drop in" at bounding box center [499, 154] width 55 height 20
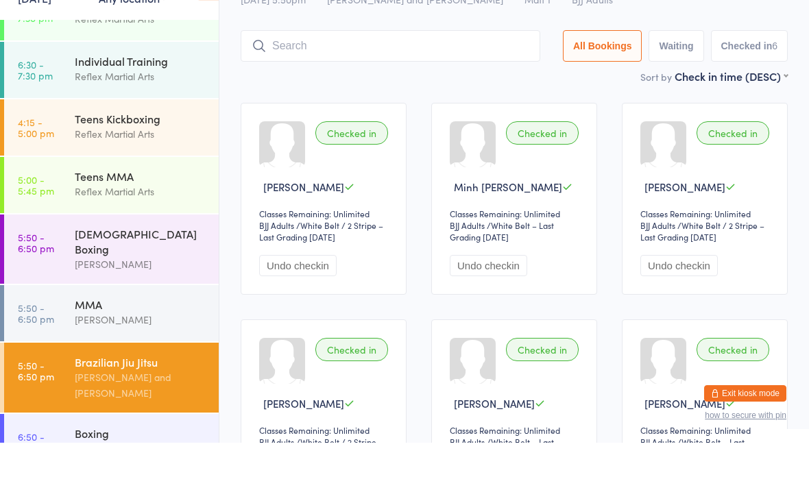
click at [143, 344] on div "MMA" at bounding box center [141, 351] width 132 height 15
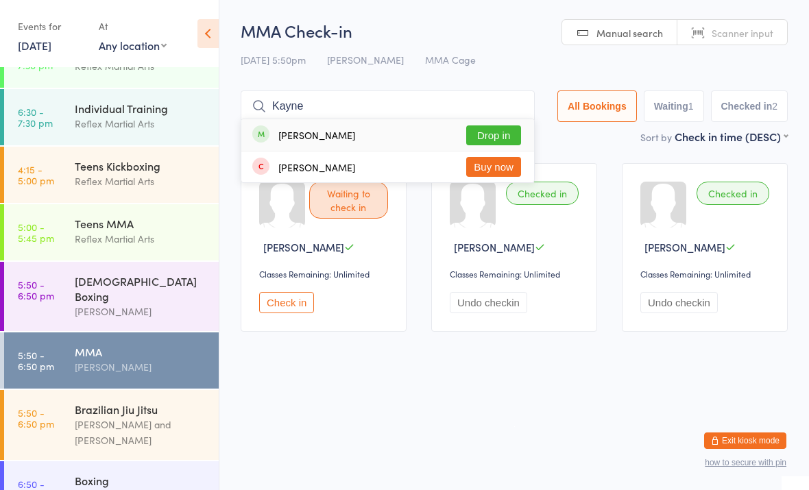
type input "Kayne"
click at [477, 132] on button "Drop in" at bounding box center [493, 135] width 55 height 20
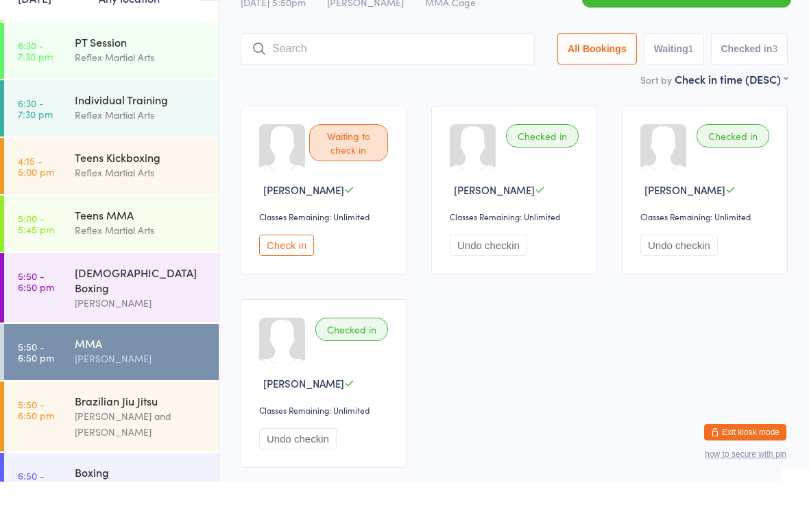
scroll to position [17, 0]
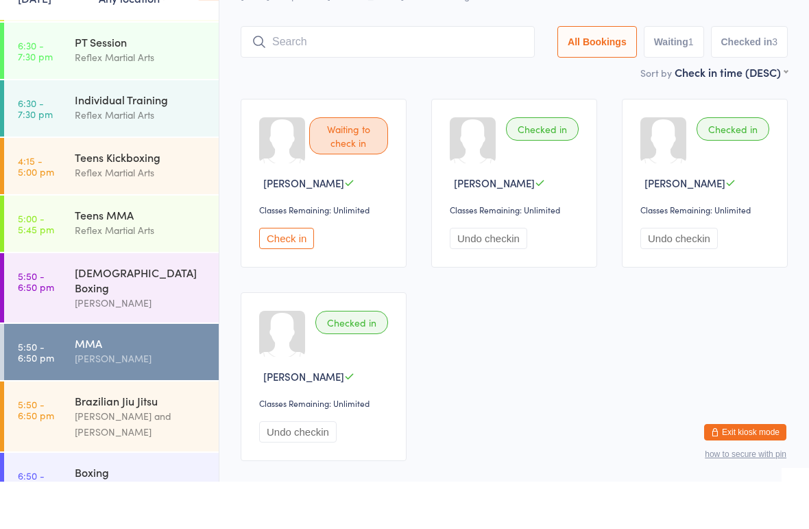
click at [102, 440] on div "Brazilian Jiu Jitsu" at bounding box center [141, 447] width 132 height 15
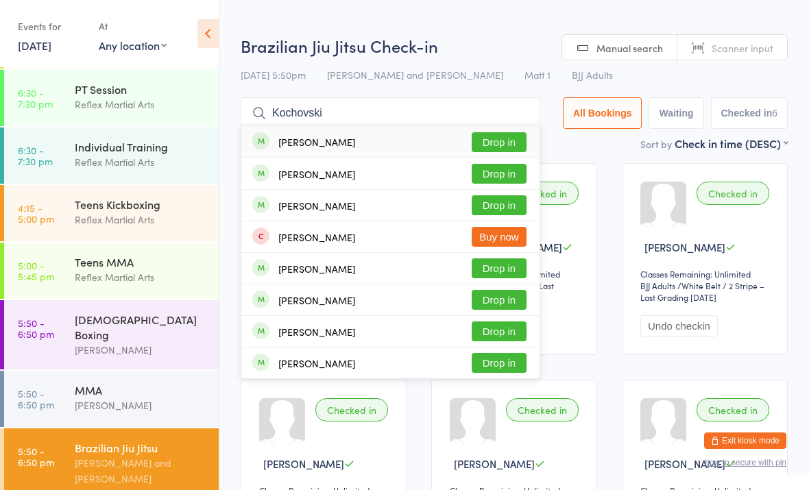
type input "Kochovski"
click at [498, 136] on button "Drop in" at bounding box center [499, 142] width 55 height 20
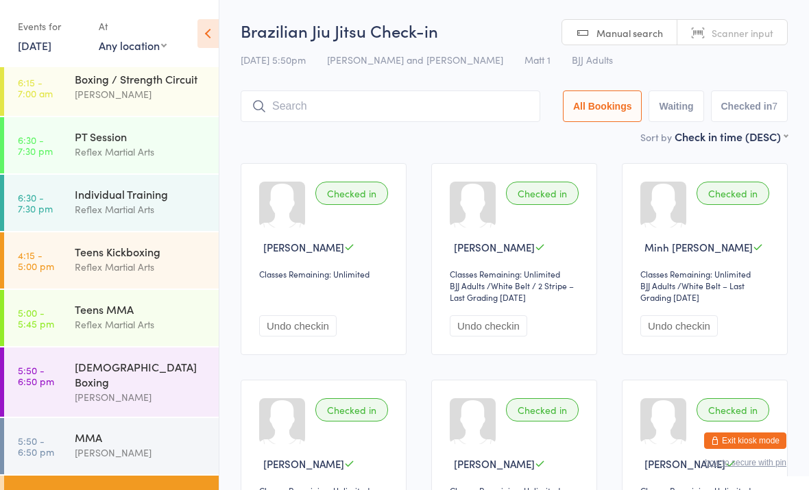
scroll to position [32, 0]
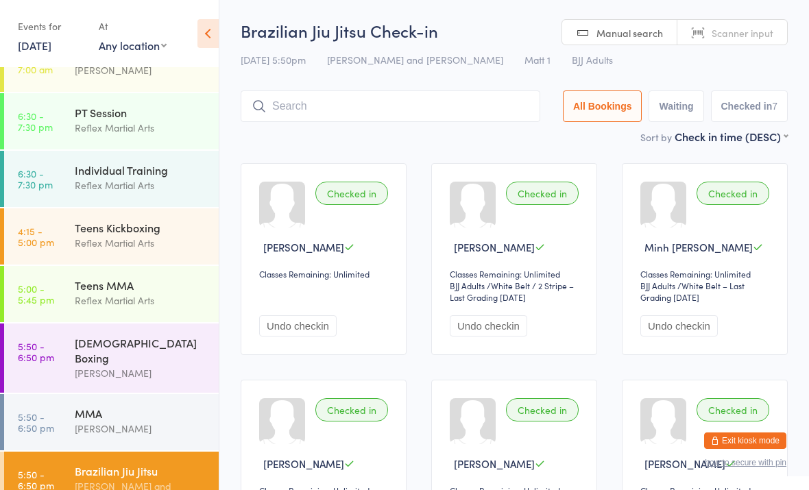
click at [104, 344] on div "Ladies Boxing" at bounding box center [141, 350] width 132 height 30
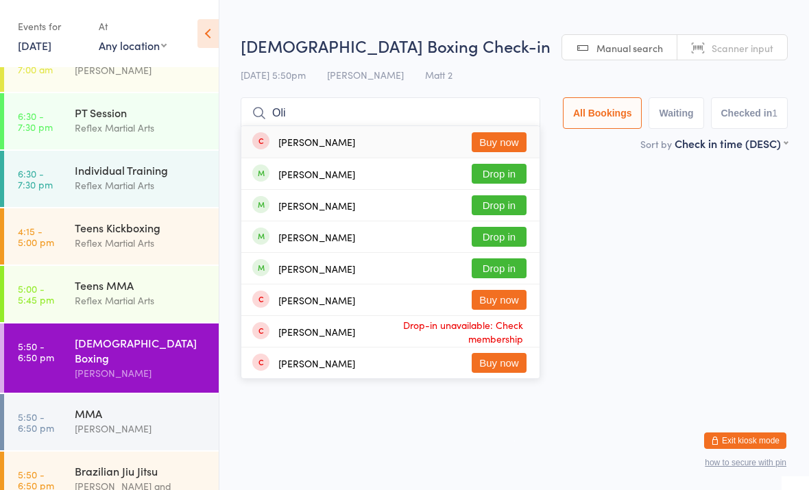
type input "Oli"
click at [481, 237] on button "Drop in" at bounding box center [499, 237] width 55 height 20
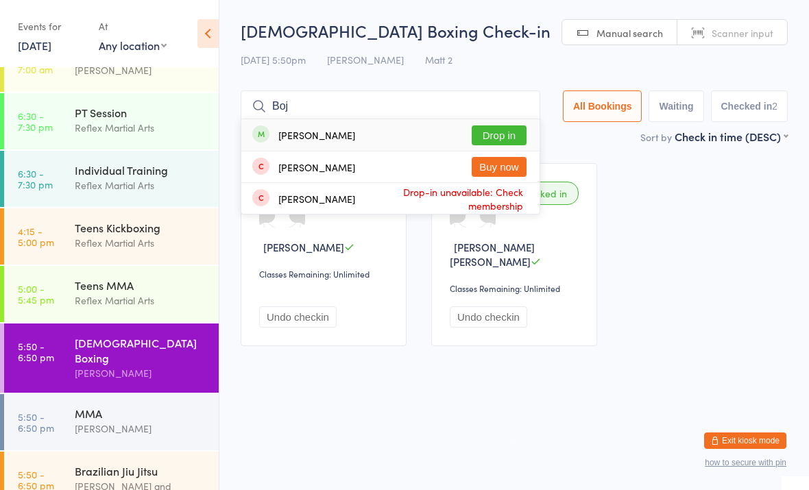
type input "Boj"
click at [489, 134] on button "Drop in" at bounding box center [499, 135] width 55 height 20
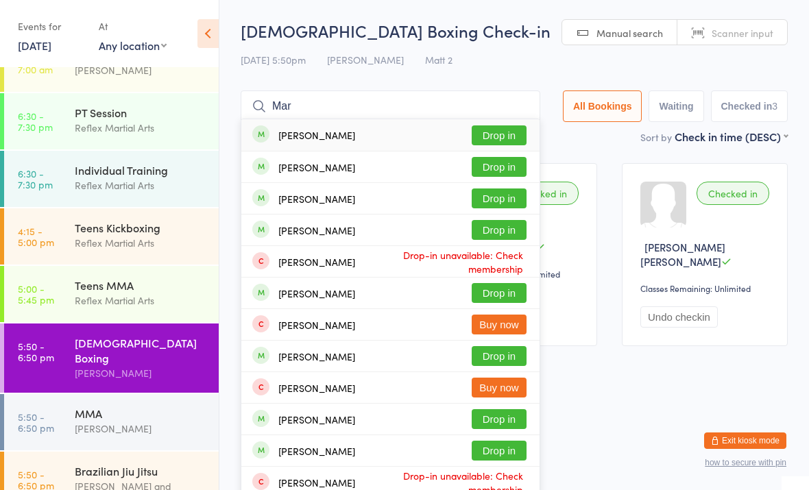
type input "Mar"
click at [489, 163] on button "Drop in" at bounding box center [499, 167] width 55 height 20
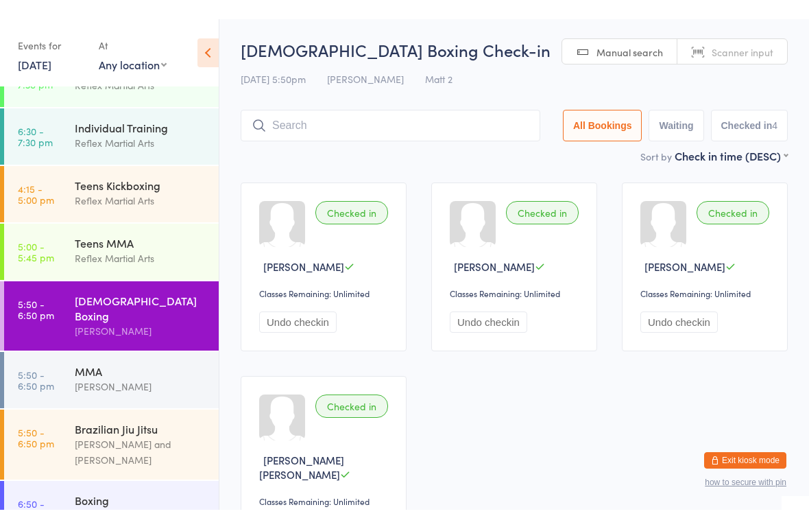
scroll to position [93, 0]
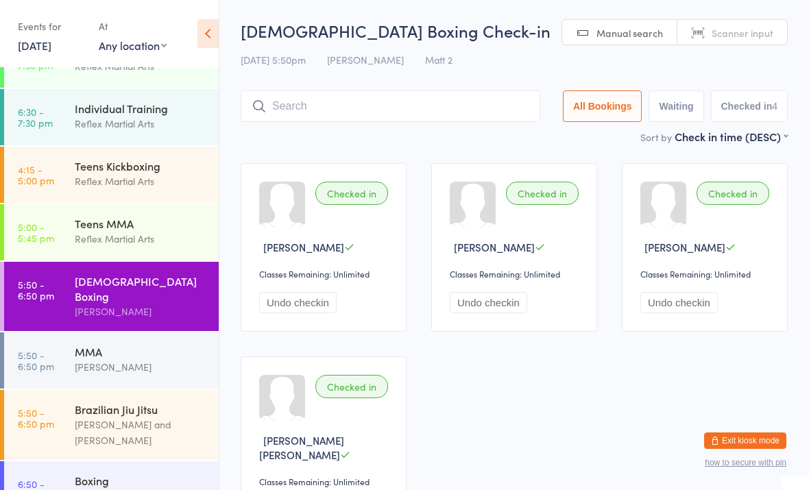
click at [109, 417] on div "Adam Holcroft and Daniel Packovski" at bounding box center [141, 433] width 132 height 32
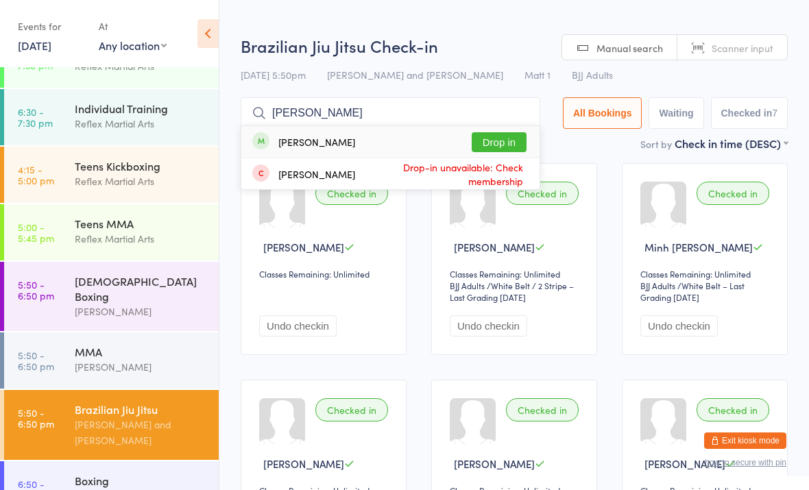
type input "Karol"
click at [486, 145] on button "Drop in" at bounding box center [499, 142] width 55 height 20
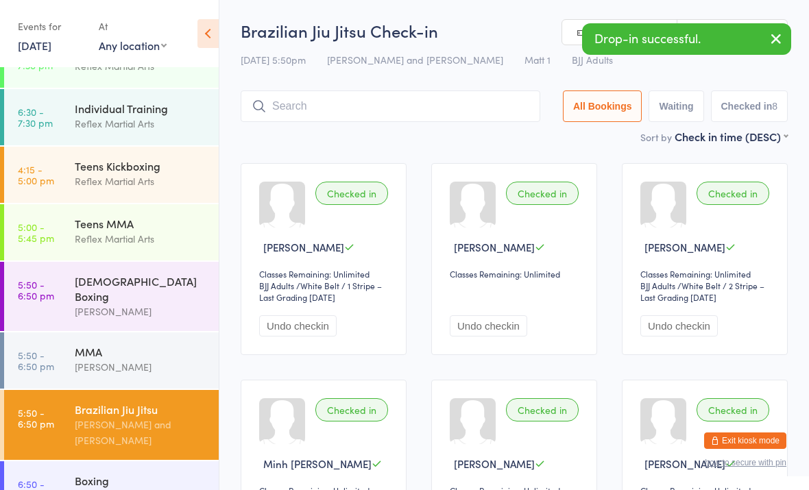
click at [69, 398] on link "5:50 - 6:50 pm Brazilian Jiu Jitsu Adam Holcroft and Daniel Packovski" at bounding box center [111, 425] width 215 height 70
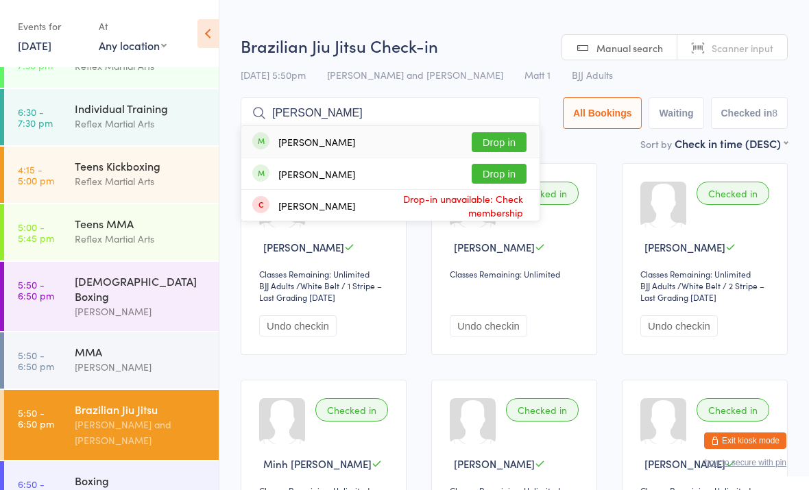
type input "Jakub"
click at [503, 145] on button "Drop in" at bounding box center [499, 142] width 55 height 20
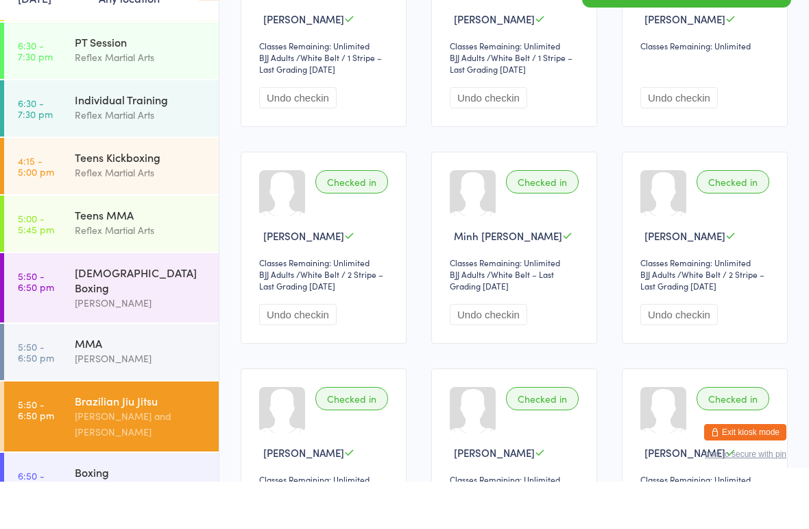
scroll to position [243, 0]
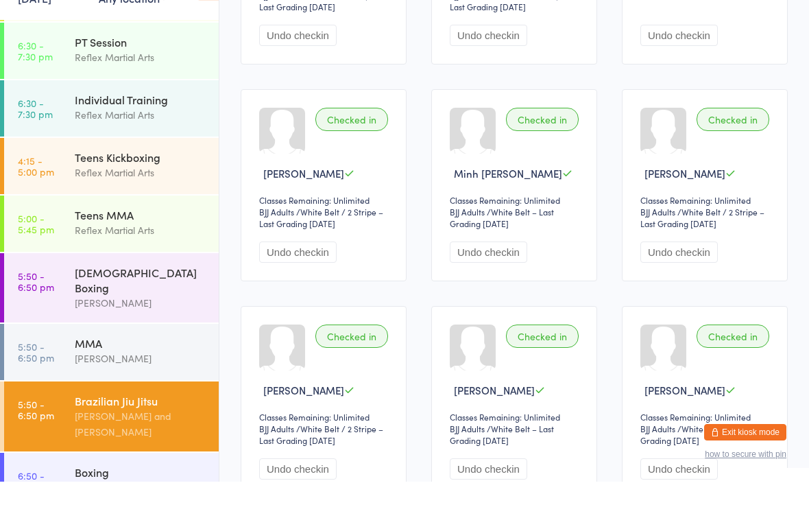
click at [167, 139] on div "Individual Training" at bounding box center [141, 146] width 132 height 15
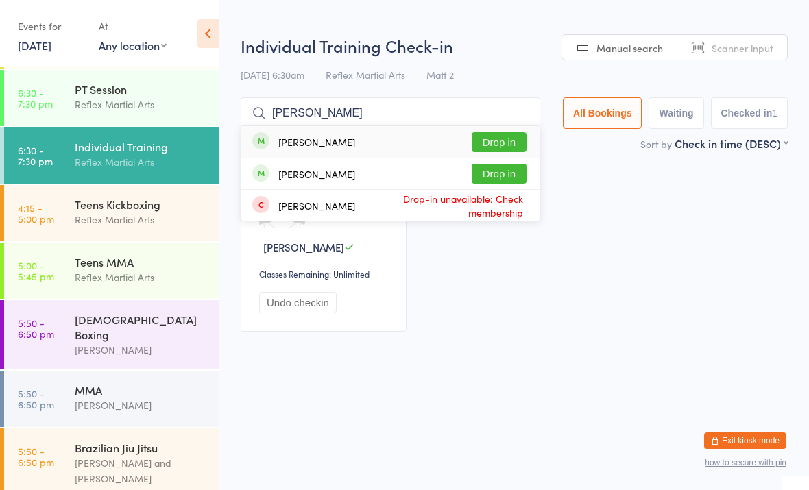
type input "Jakub"
click at [504, 136] on button "Drop in" at bounding box center [499, 142] width 55 height 20
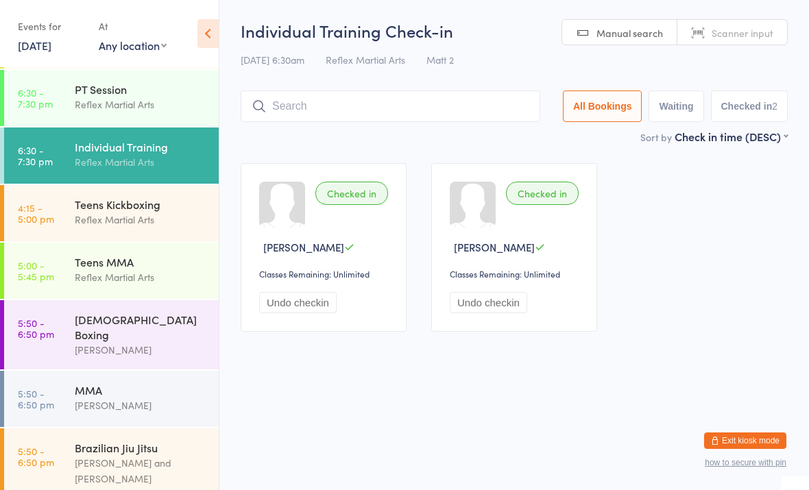
type input "J"
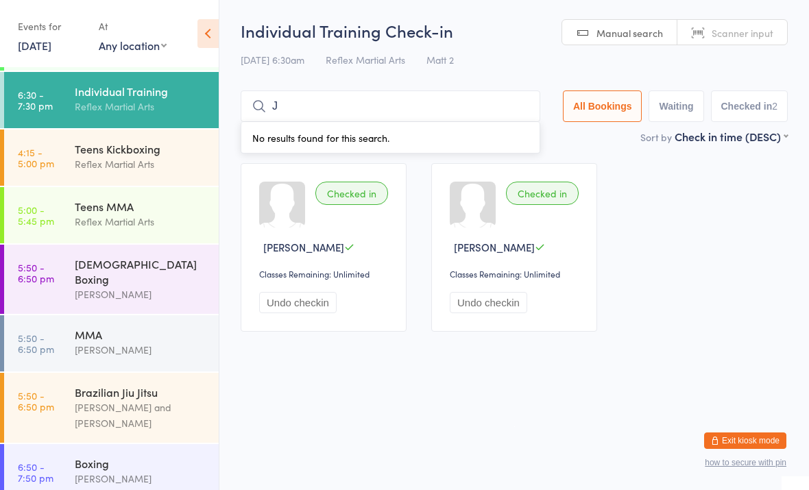
click at [121, 400] on div "Adam Holcroft and Daniel Packovski" at bounding box center [141, 416] width 132 height 32
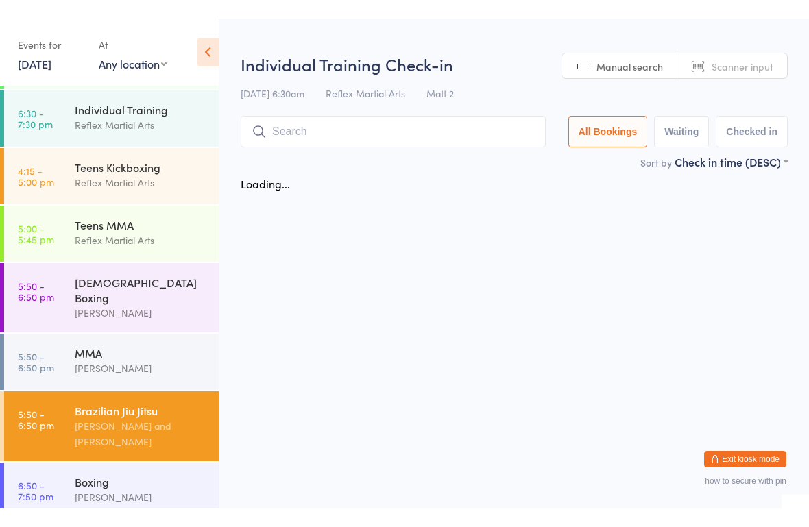
scroll to position [93, 0]
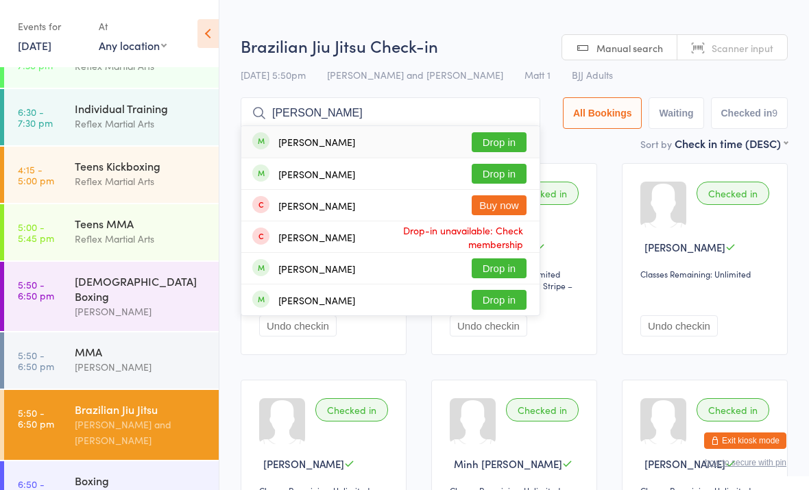
type input "Jade"
click at [337, 166] on div "Jade Giles Drop in" at bounding box center [390, 173] width 298 height 31
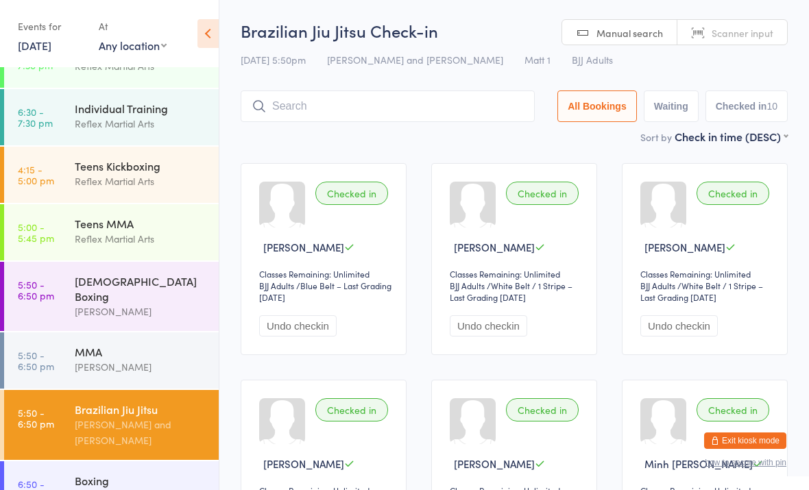
click at [98, 304] on div "Alyssa Lavalle" at bounding box center [141, 312] width 132 height 16
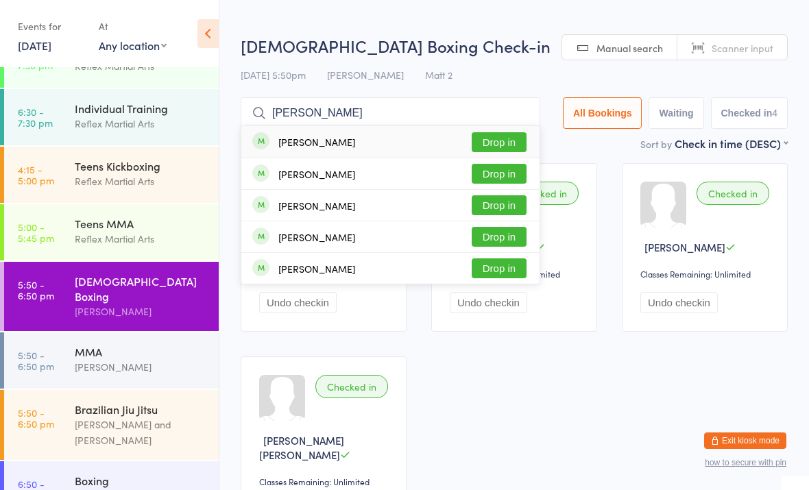
type input "Dani"
click at [486, 237] on button "Drop in" at bounding box center [499, 237] width 55 height 20
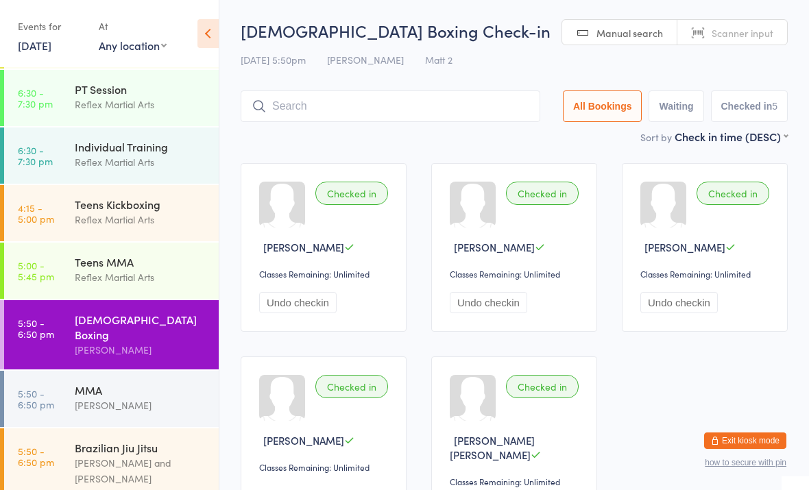
click at [142, 398] on div "[PERSON_NAME]" at bounding box center [141, 406] width 132 height 16
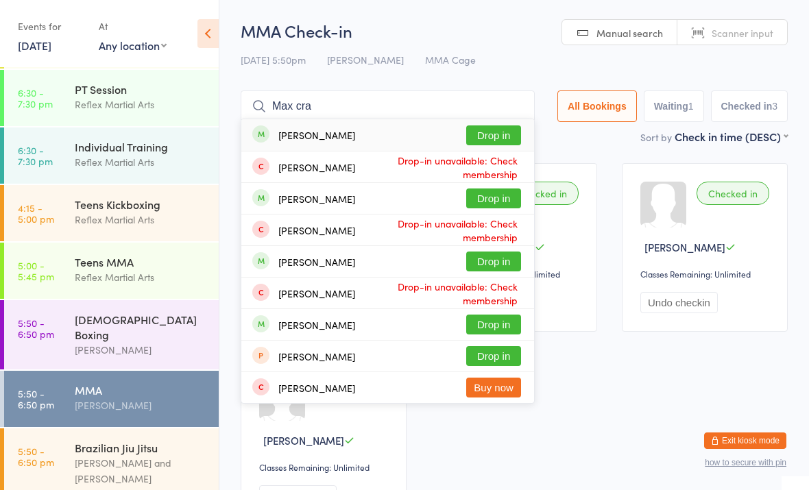
type input "Max cra"
click at [474, 134] on button "Drop in" at bounding box center [493, 135] width 55 height 20
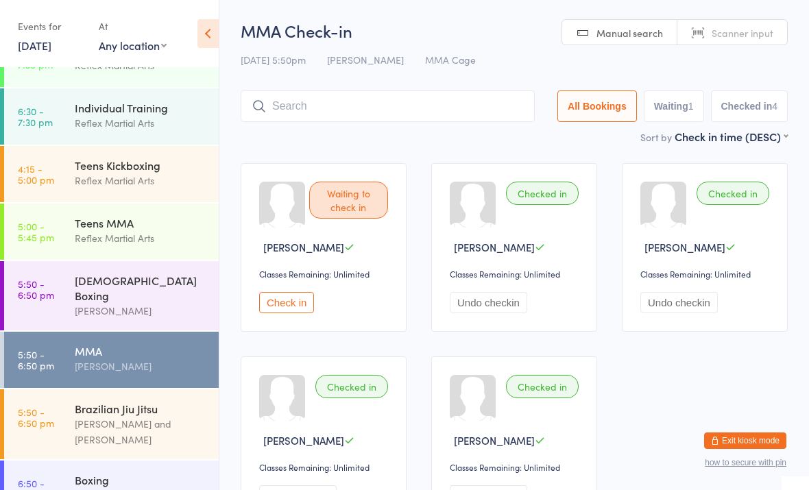
scroll to position [93, 0]
type input "Jon"
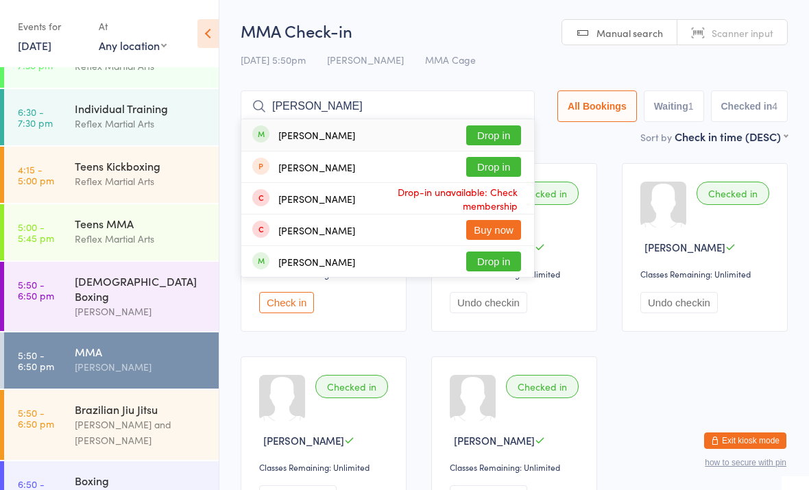
click at [152, 402] on div "Brazilian Jiu Jitsu" at bounding box center [141, 409] width 132 height 15
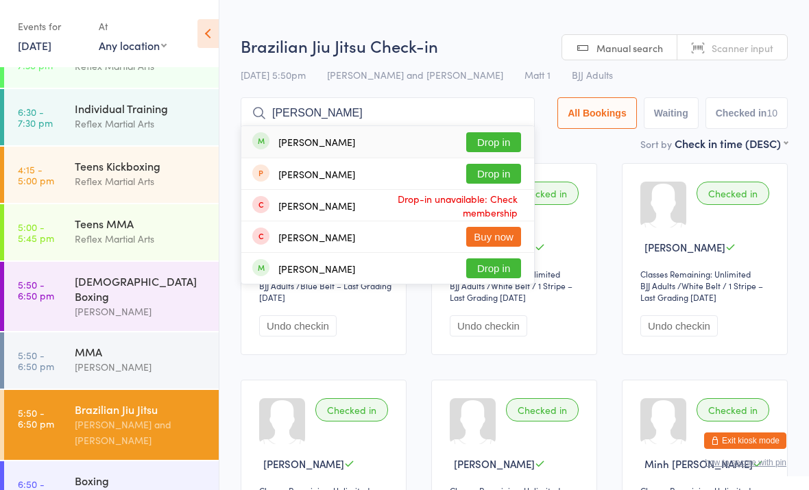
type input "Jon"
click at [483, 271] on button "Drop in" at bounding box center [493, 269] width 55 height 20
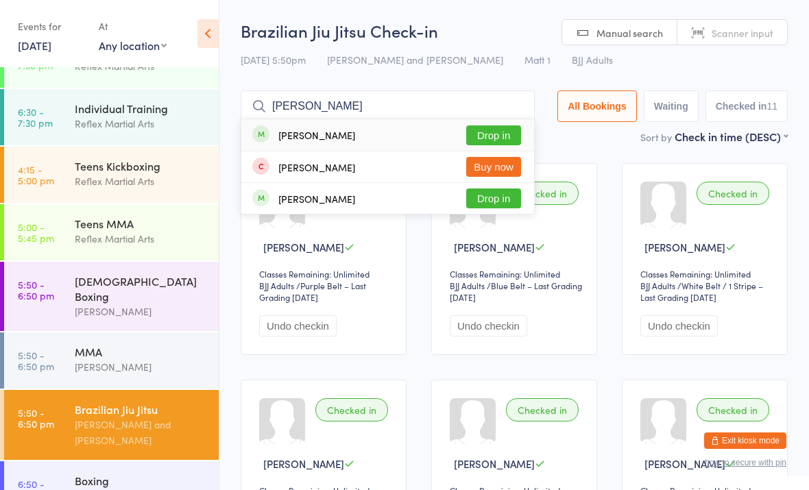
type input "Adrij"
click at [485, 125] on button "Drop in" at bounding box center [493, 135] width 55 height 20
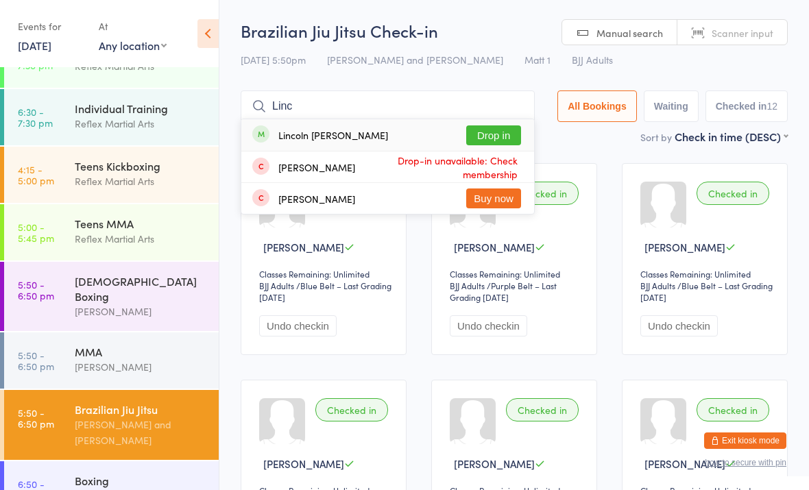
type input "Linc"
click at [488, 134] on button "Drop in" at bounding box center [493, 135] width 55 height 20
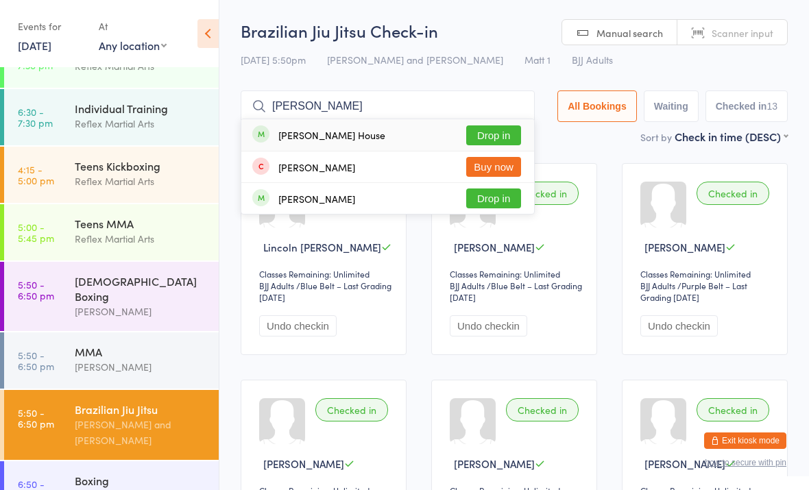
type input "Kyle"
click at [488, 136] on button "Drop in" at bounding box center [493, 135] width 55 height 20
